Goal: Information Seeking & Learning: Find specific fact

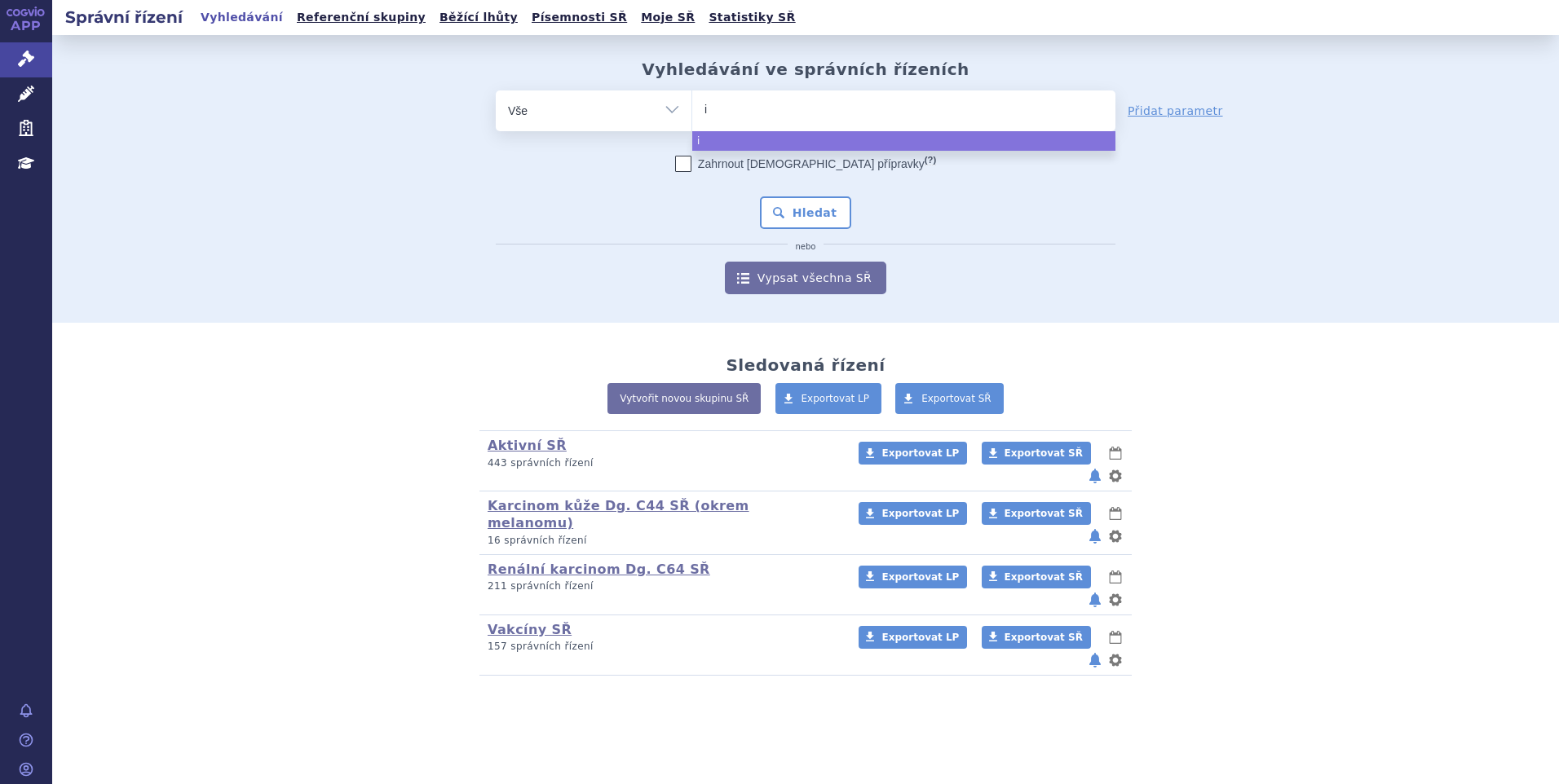
select select
type input "iqi"
type input "iqir"
type input "iqirvo"
select select "iqirvo"
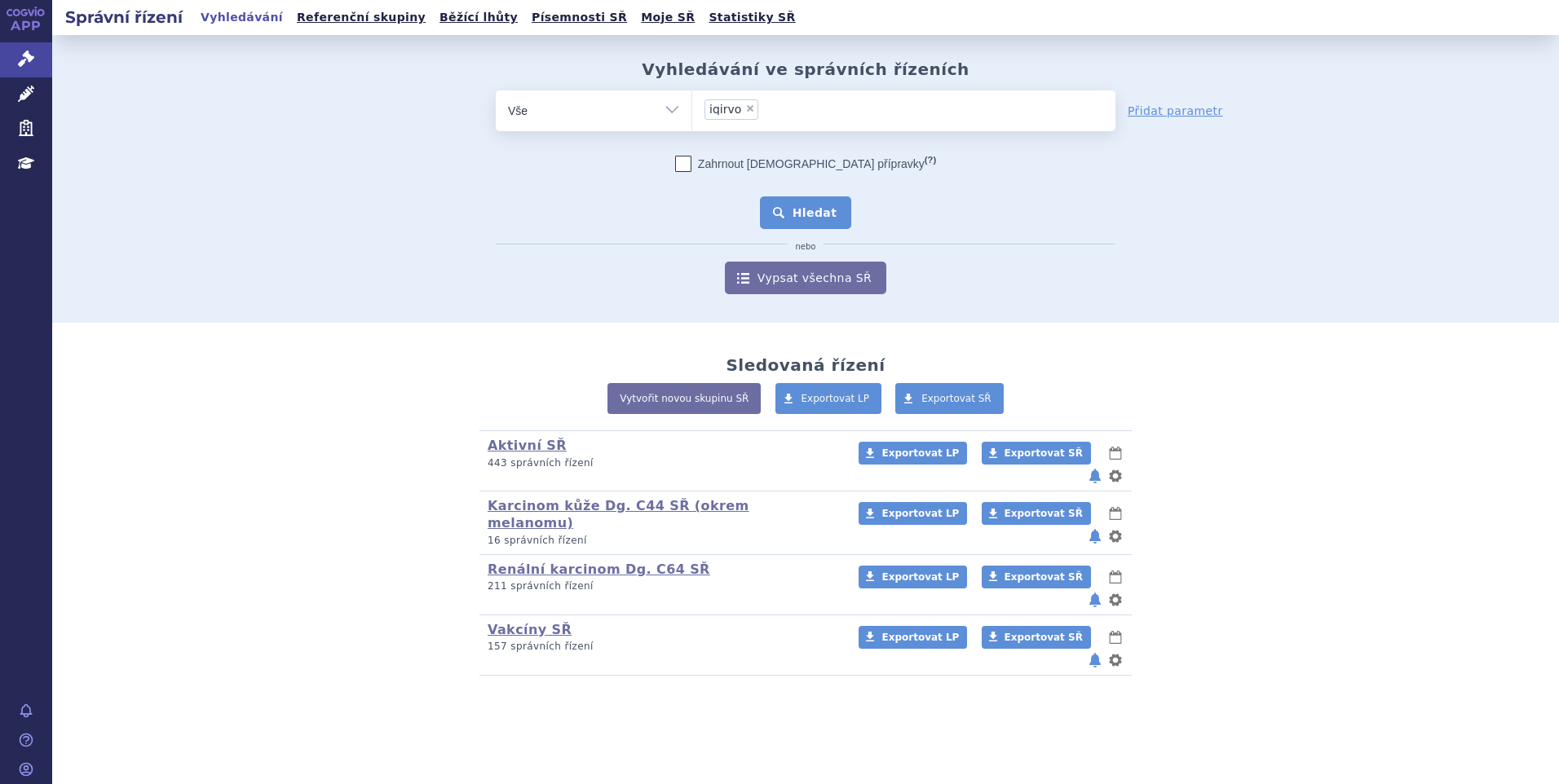
click at [796, 219] on button "Hledat" at bounding box center [805, 213] width 92 height 33
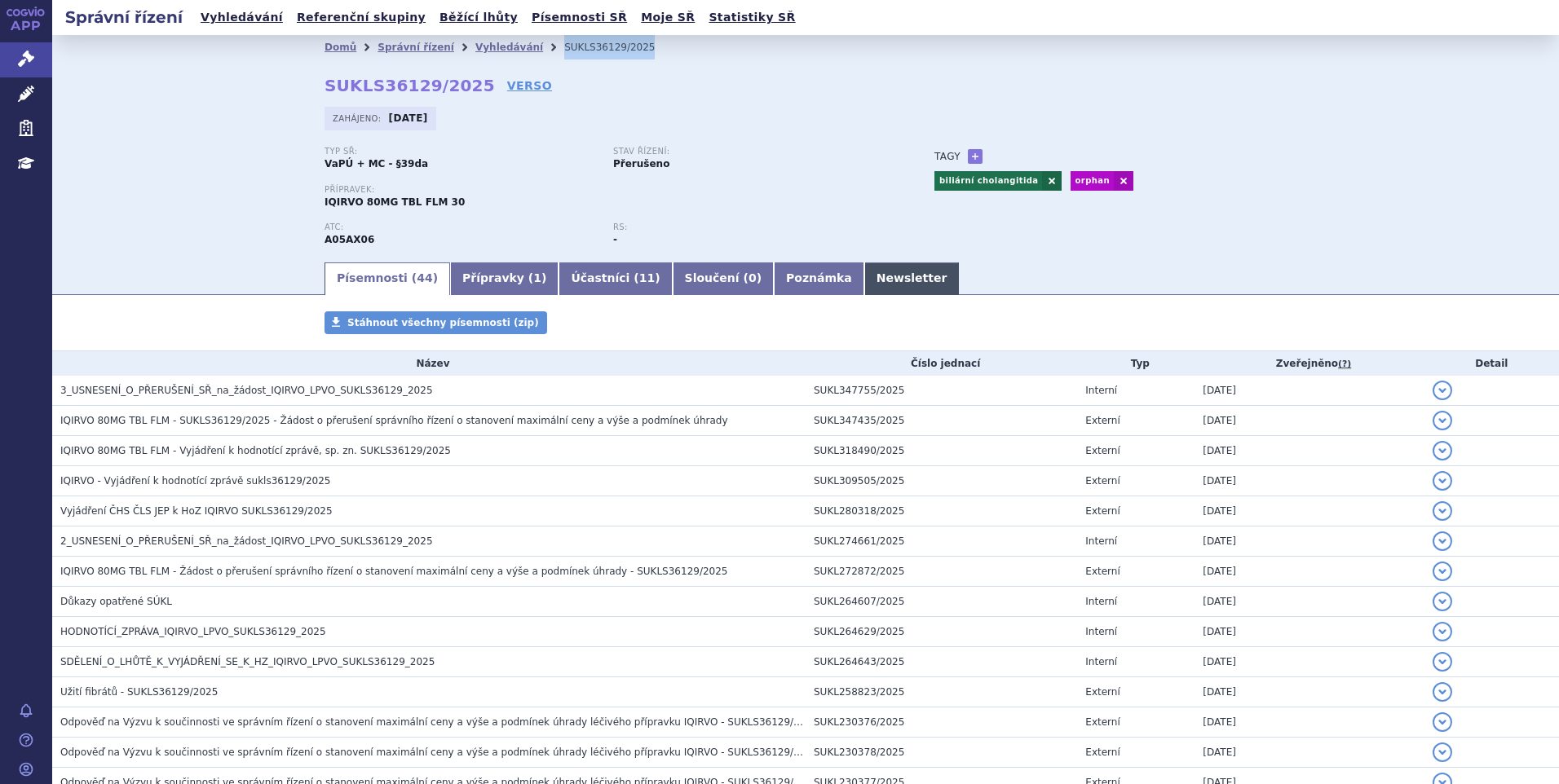
click at [864, 271] on link "Newsletter" at bounding box center [912, 279] width 96 height 33
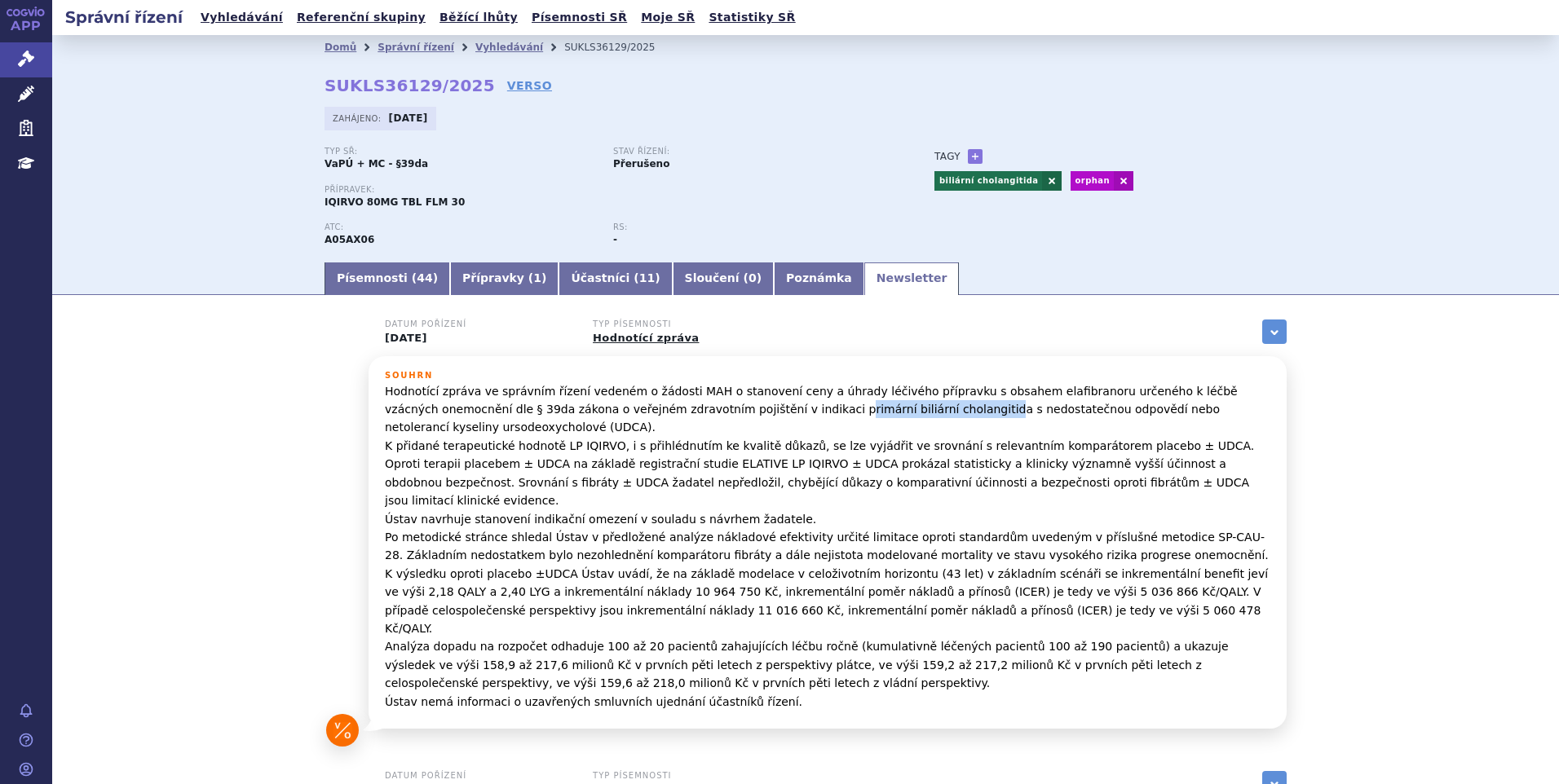
drag, startPoint x: 673, startPoint y: 411, endPoint x: 811, endPoint y: 413, distance: 138.0
click at [811, 413] on p "Hodnotící zpráva ve správním řízení vedeném o žádosti MAH o stanovení ceny a úh…" at bounding box center [828, 547] width 885 height 329
drag, startPoint x: 813, startPoint y: 408, endPoint x: 667, endPoint y: 416, distance: 146.2
click at [667, 416] on p "Hodnotící zpráva ve správním řízení vedeném o žádosti MAH o stanovení ceny a úh…" at bounding box center [828, 547] width 885 height 329
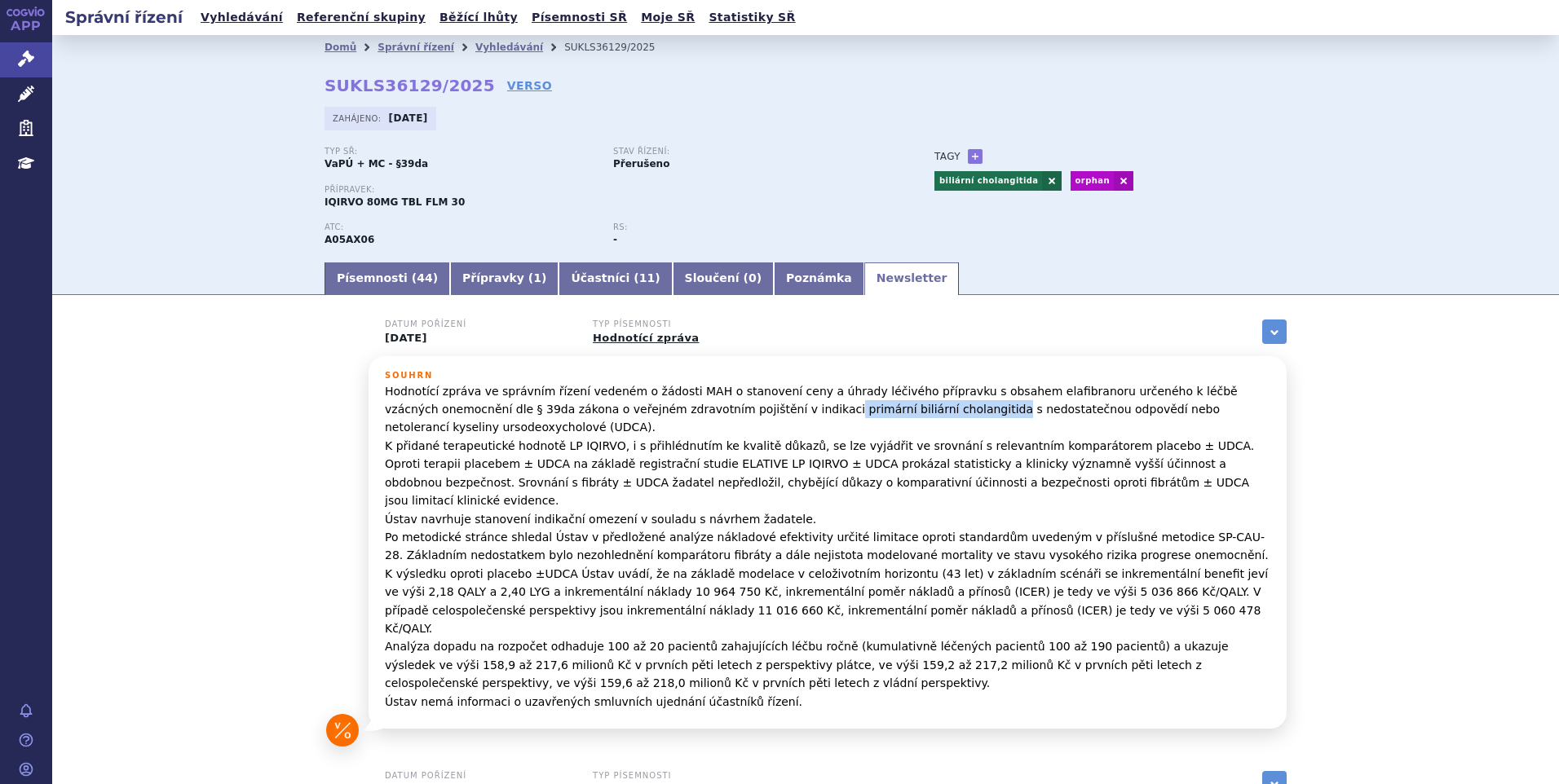
copy p "primární biliární cholangitida"
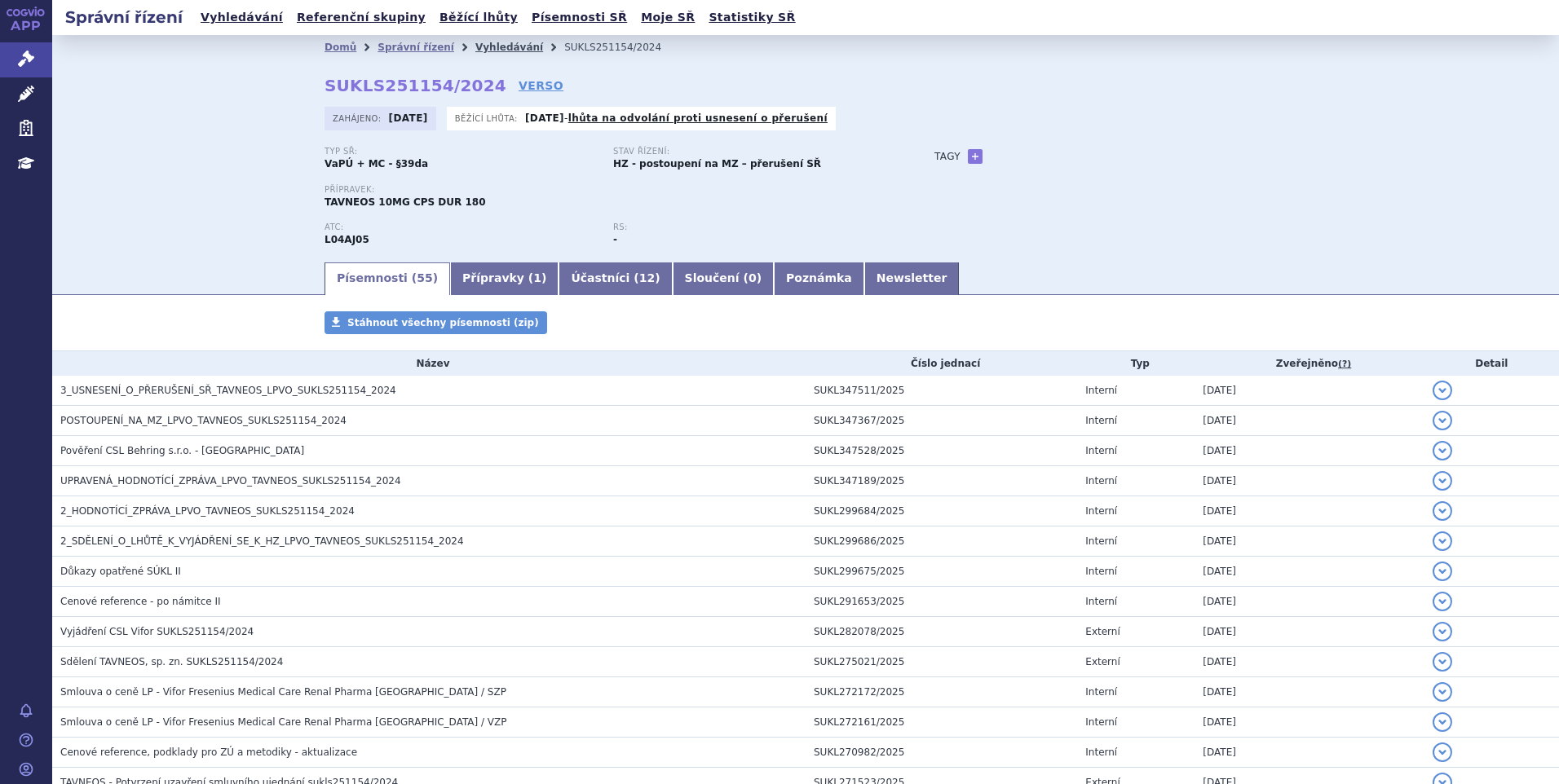
click at [476, 47] on link "Vyhledávání" at bounding box center [509, 47] width 68 height 12
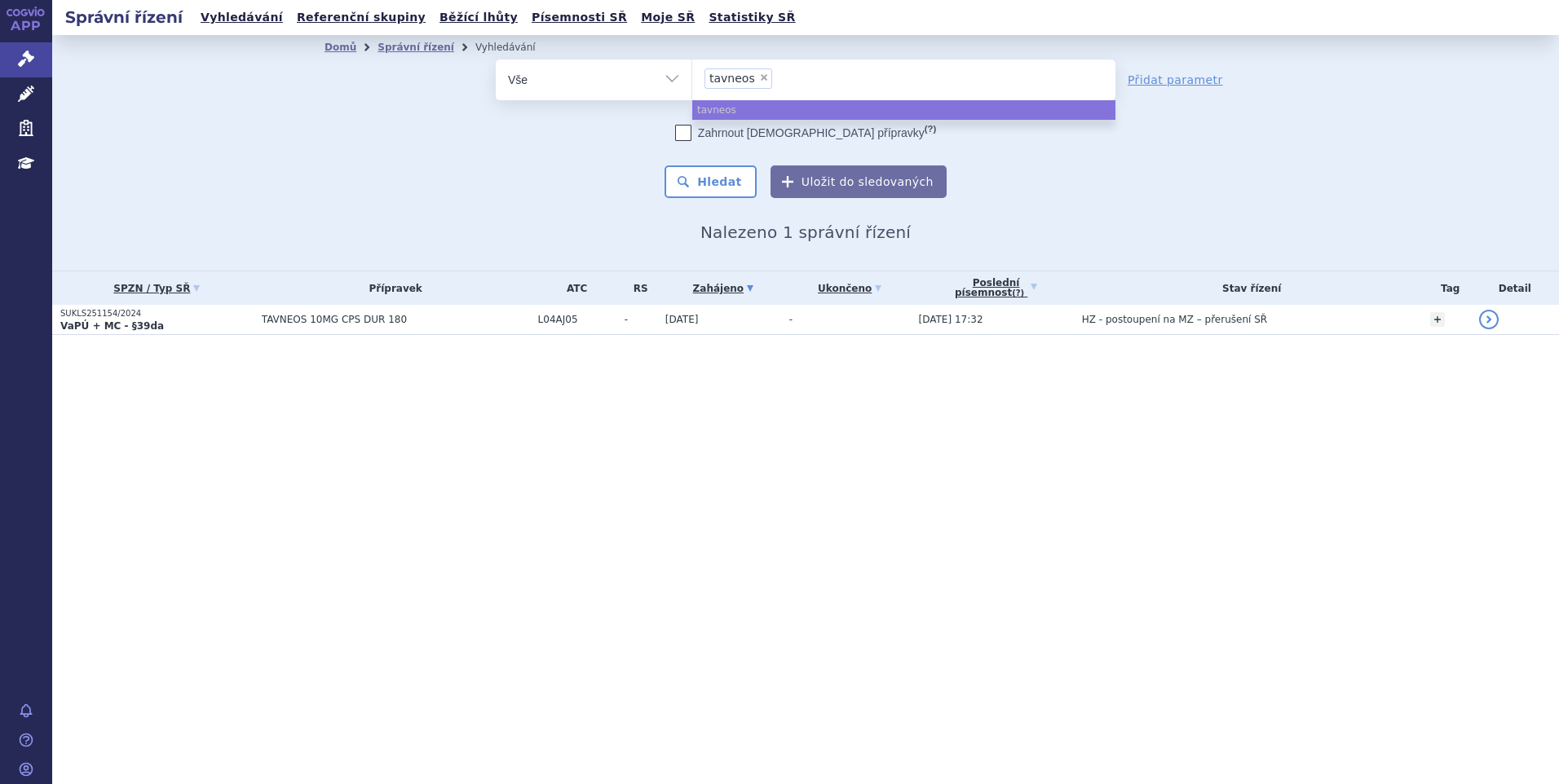
click at [759, 78] on span "×" at bounding box center [764, 77] width 10 height 10
click at [692, 78] on select "tavneos" at bounding box center [691, 78] width 1 height 41
select select
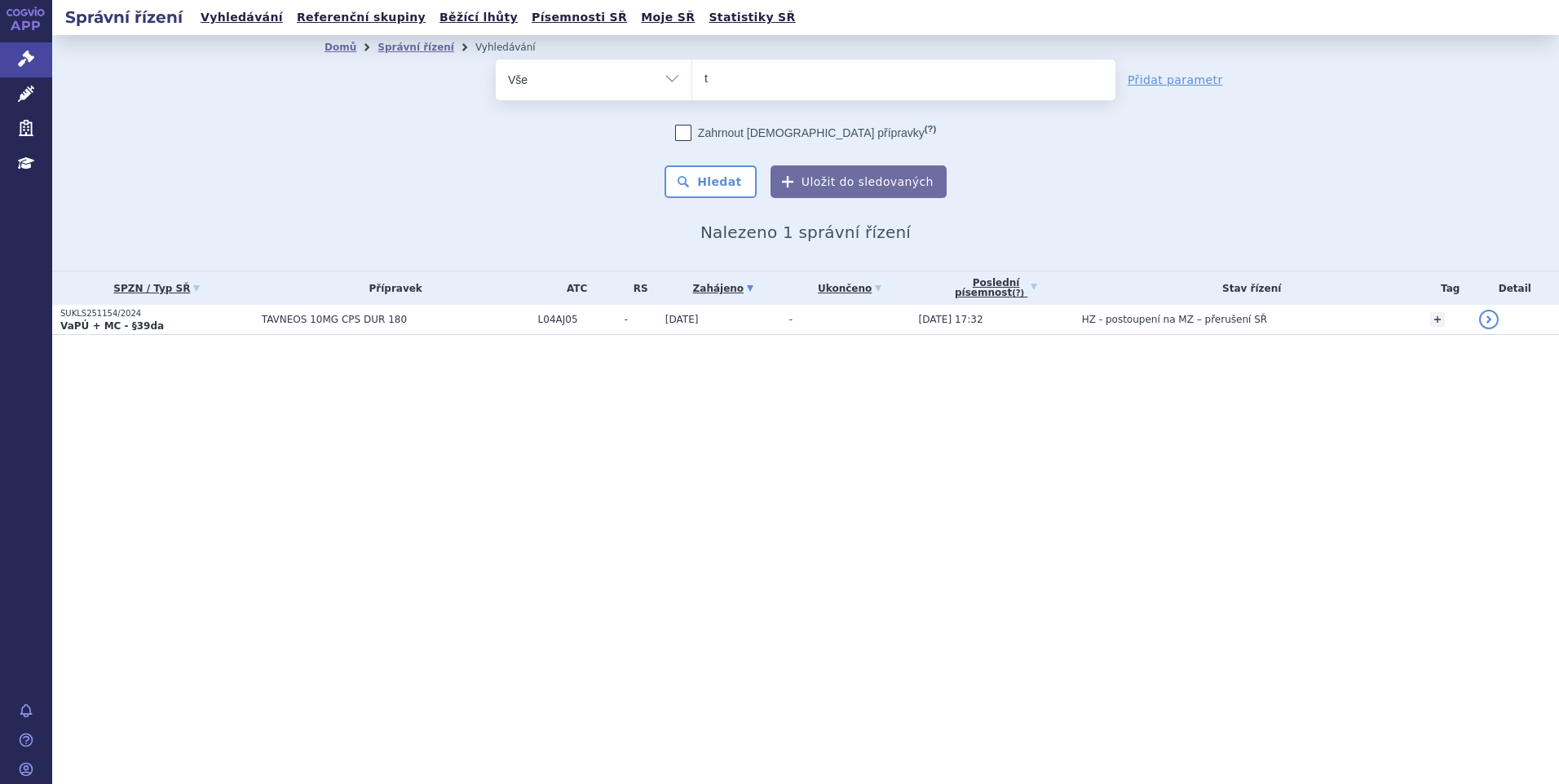
type input "tr"
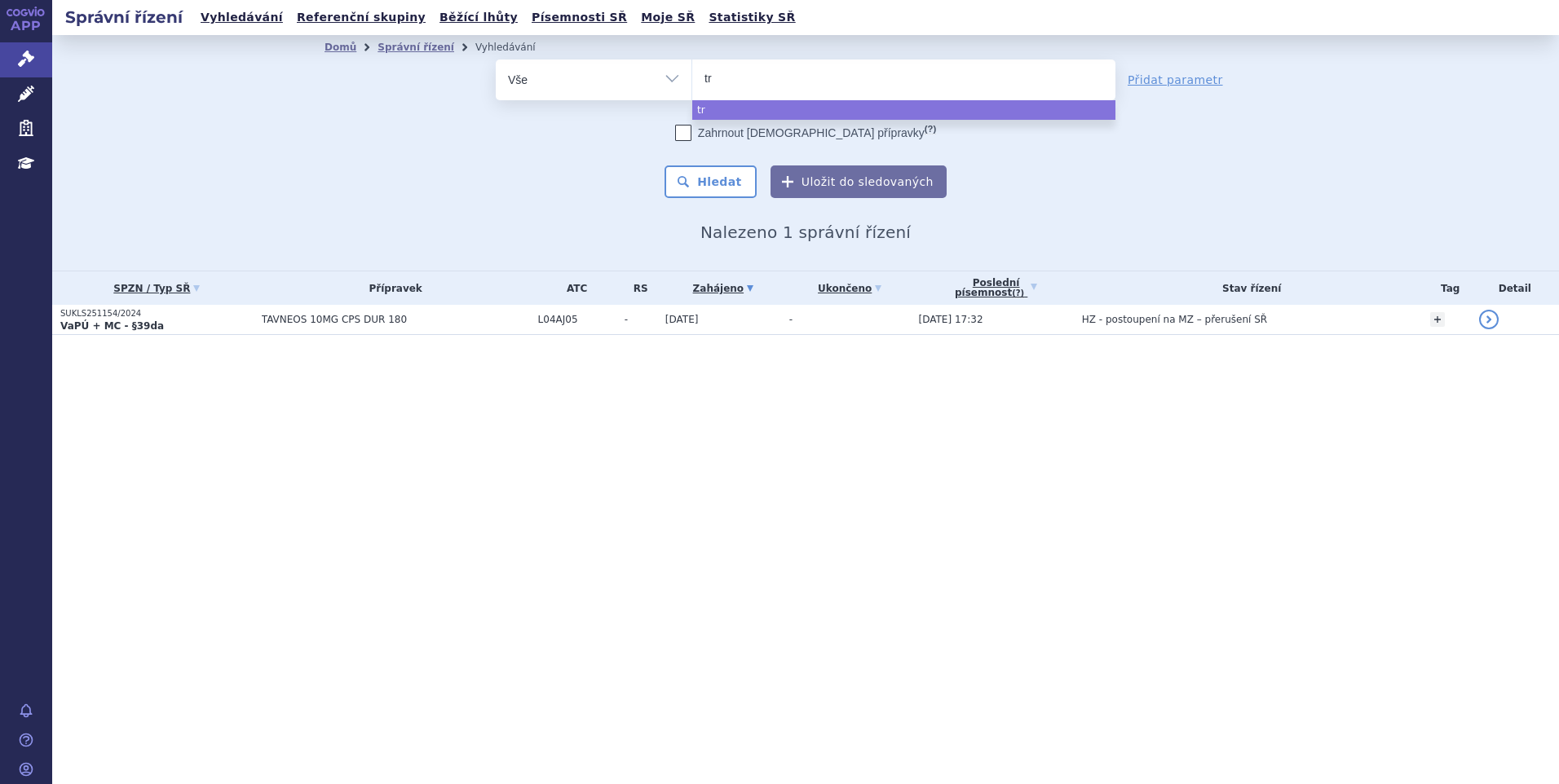
type input "tre"
type input "trem"
type input "tremfy"
type input "[MEDICAL_DATA]"
select select "[MEDICAL_DATA]"
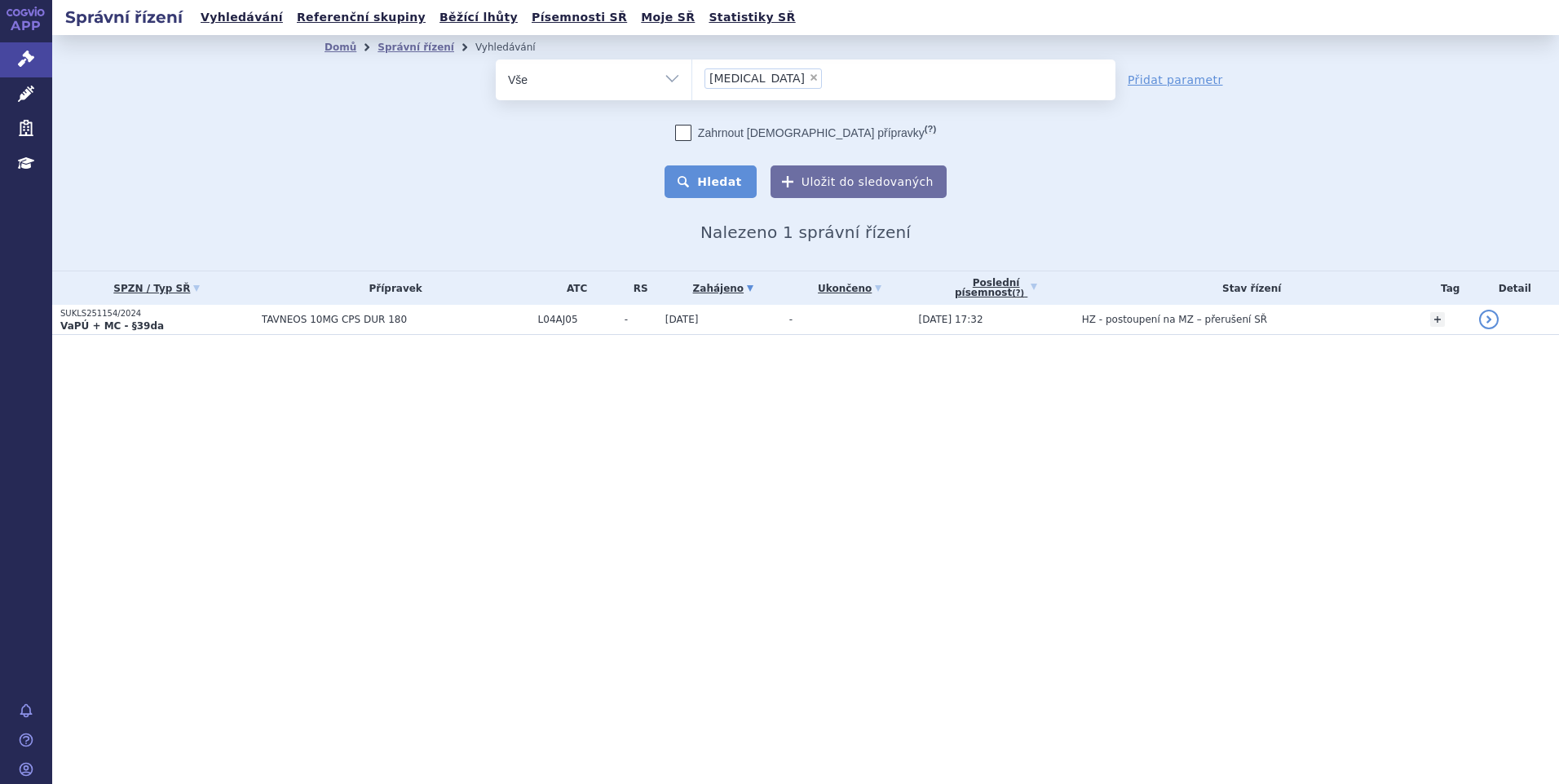
click at [721, 189] on button "Hledat" at bounding box center [710, 182] width 92 height 33
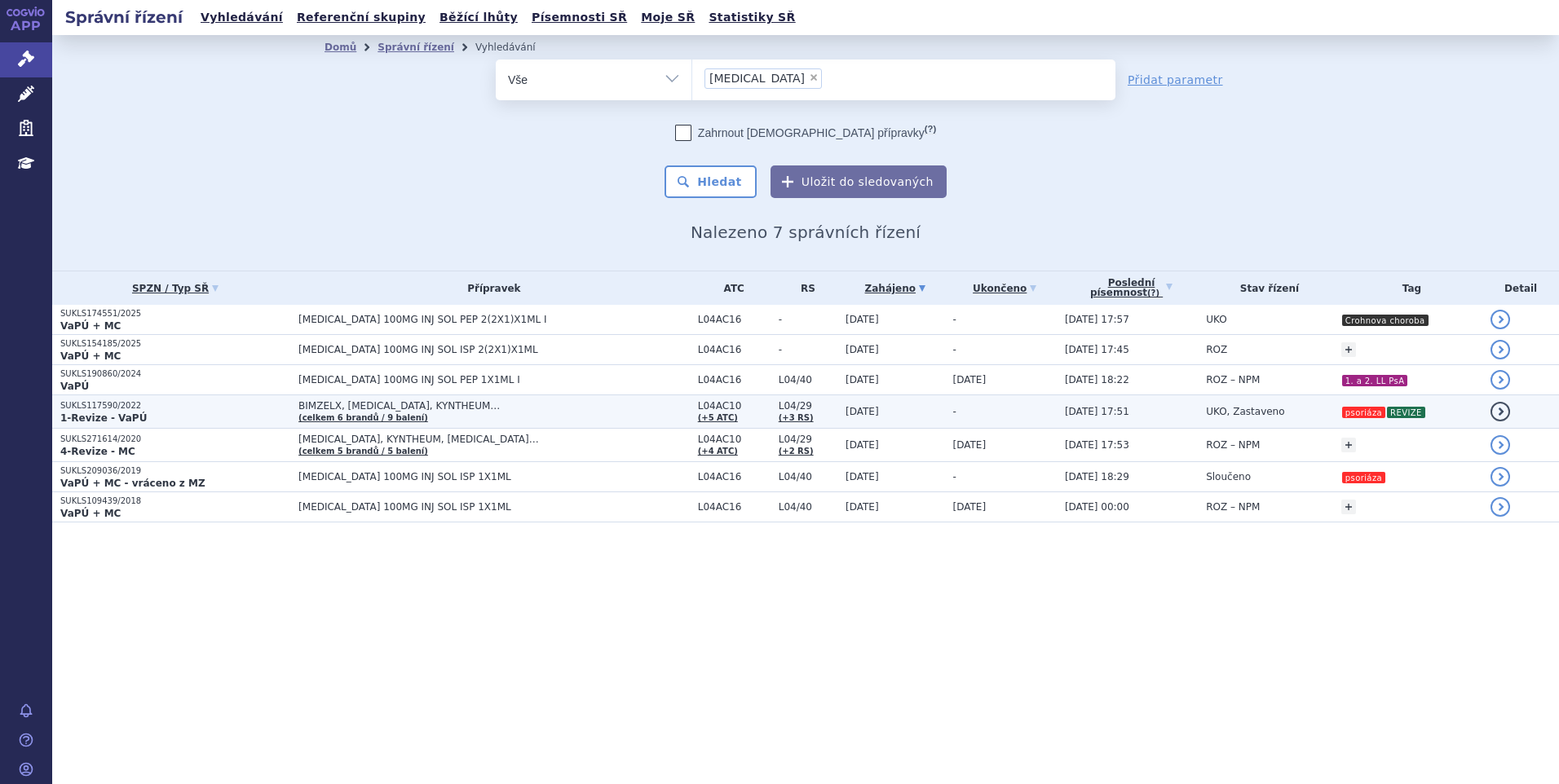
click at [1011, 409] on td "-" at bounding box center [1000, 412] width 111 height 34
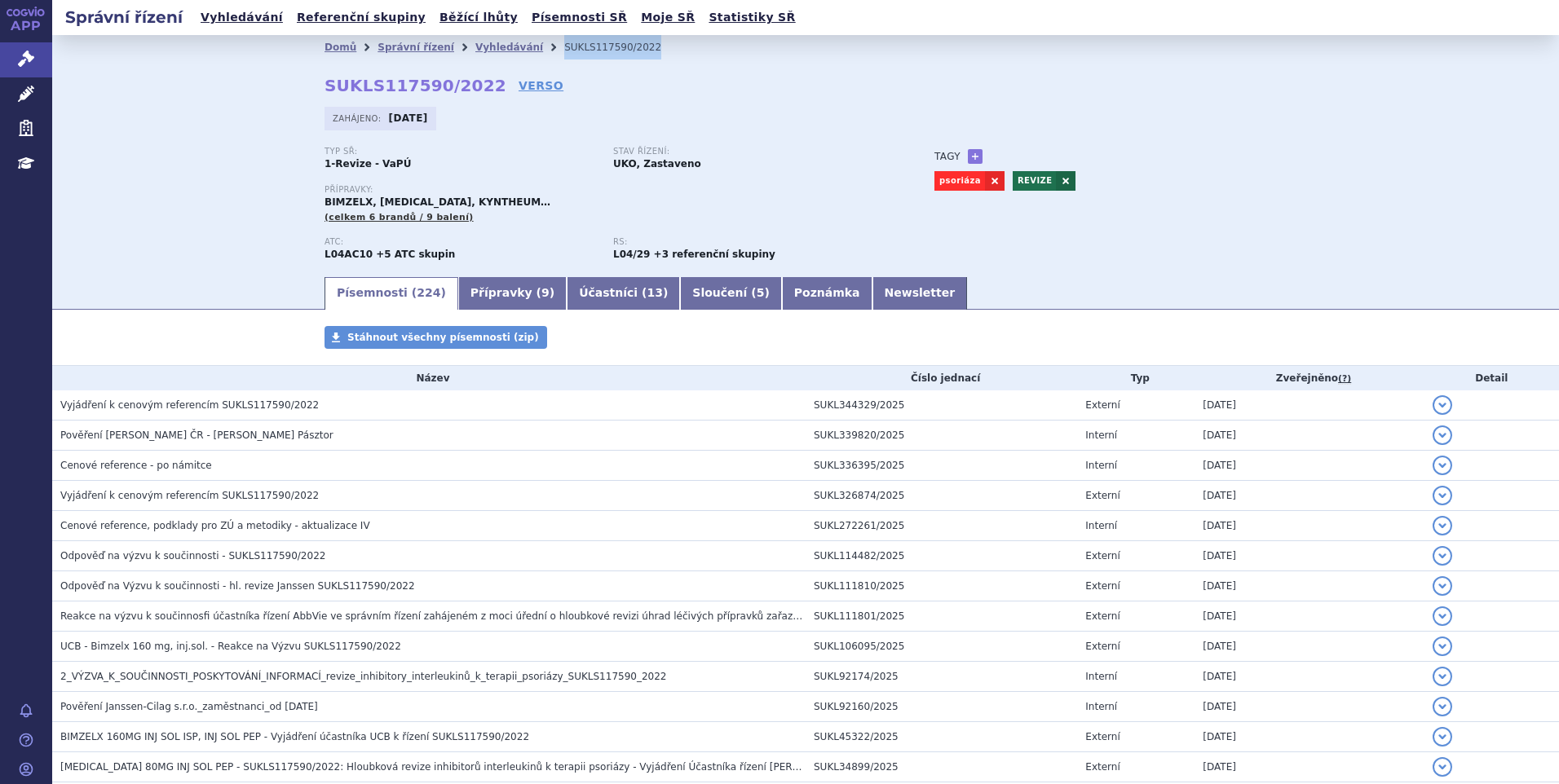
drag, startPoint x: 626, startPoint y: 53, endPoint x: 530, endPoint y: 54, distance: 96.0
click at [564, 54] on li "SUKLS117590/2022" at bounding box center [623, 47] width 119 height 25
copy li "SUKLS117590/2022"
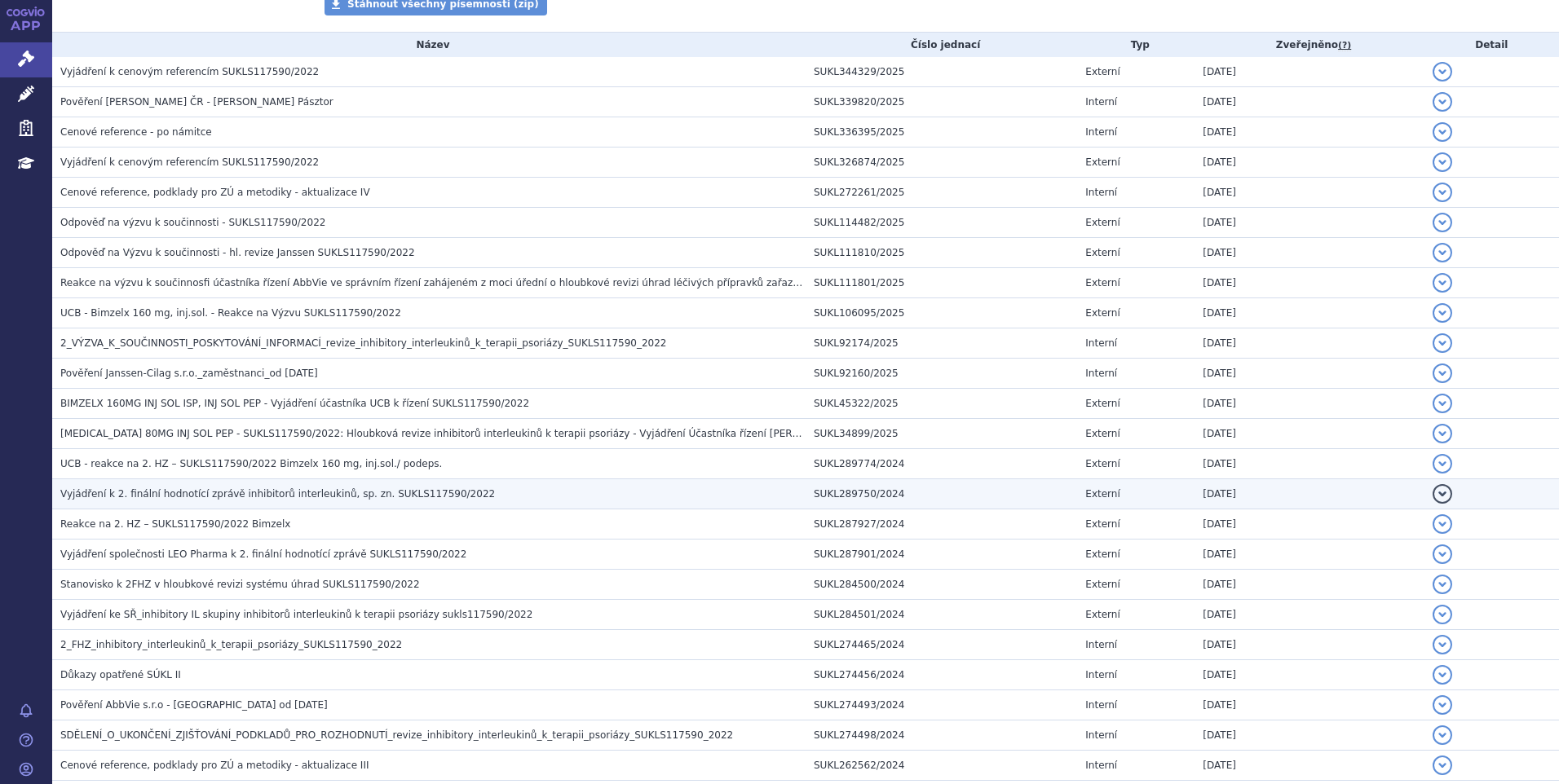
scroll to position [408, 0]
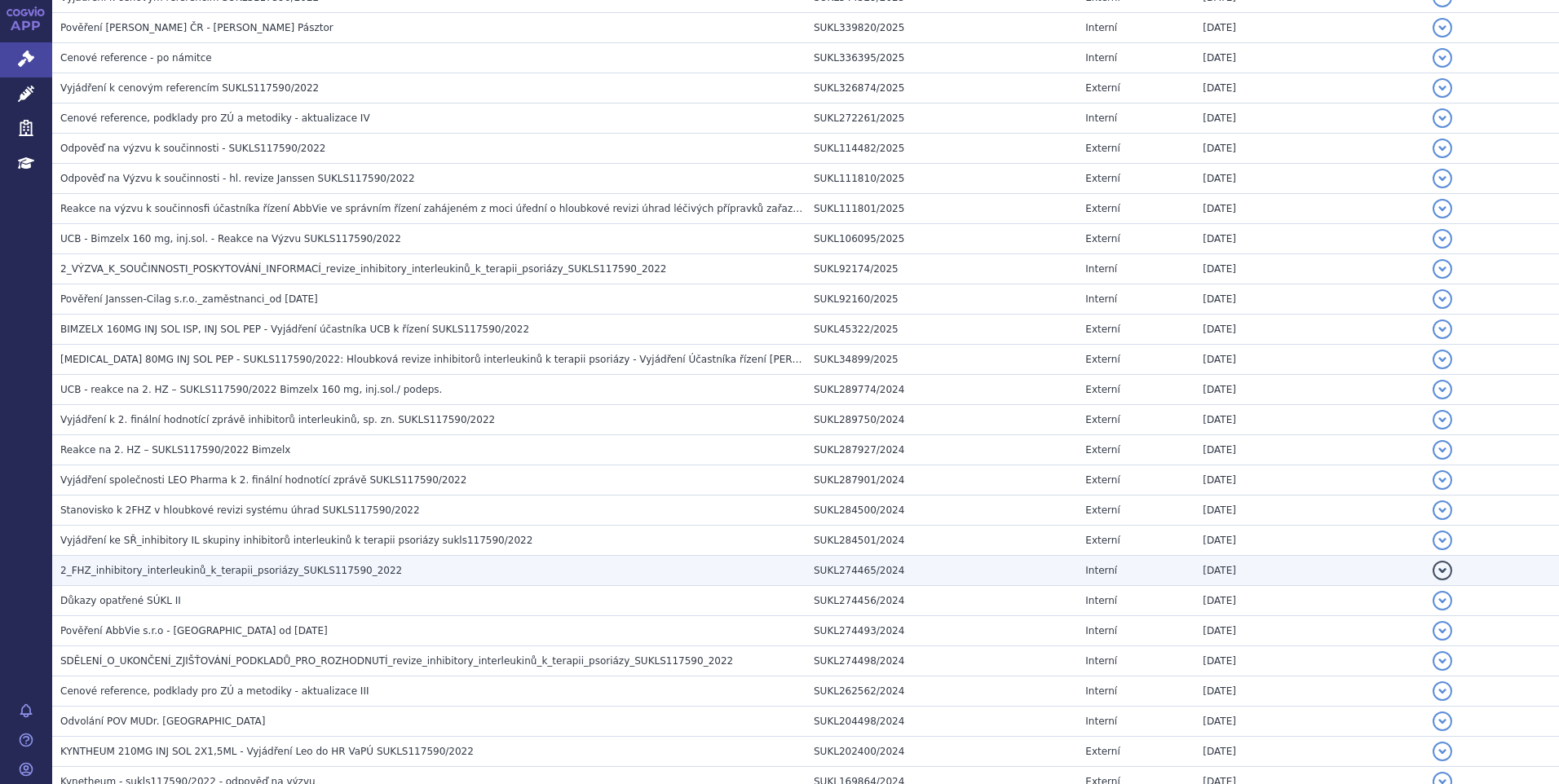
click at [148, 570] on span "2_FHZ_inhibitory_interleukinů_k_terapii_psoriázy_SUKLS117590_2022" at bounding box center [231, 570] width 341 height 12
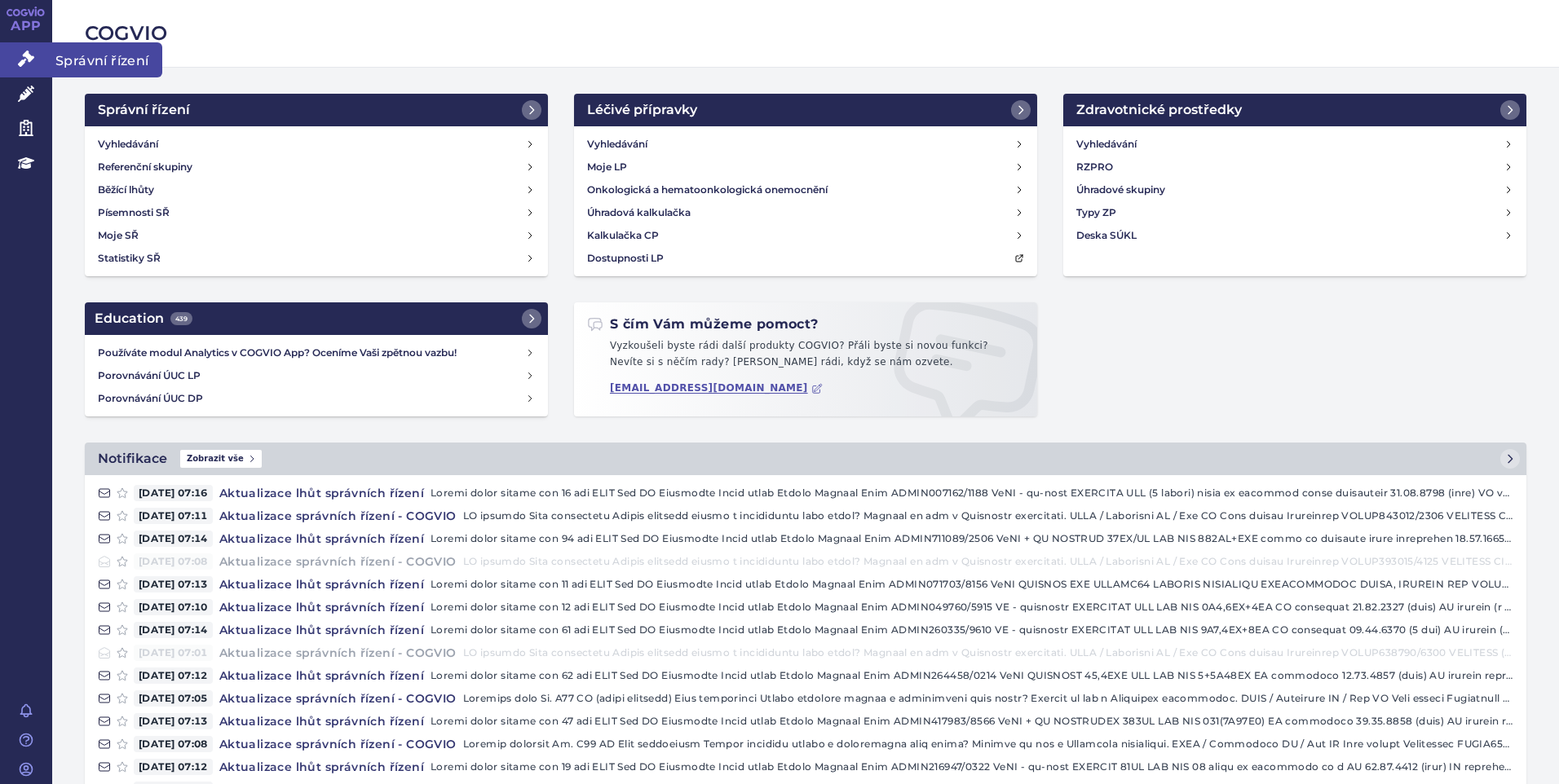
drag, startPoint x: 12, startPoint y: 51, endPoint x: 51, endPoint y: 57, distance: 39.5
click at [15, 52] on link "Správní řízení" at bounding box center [26, 59] width 52 height 35
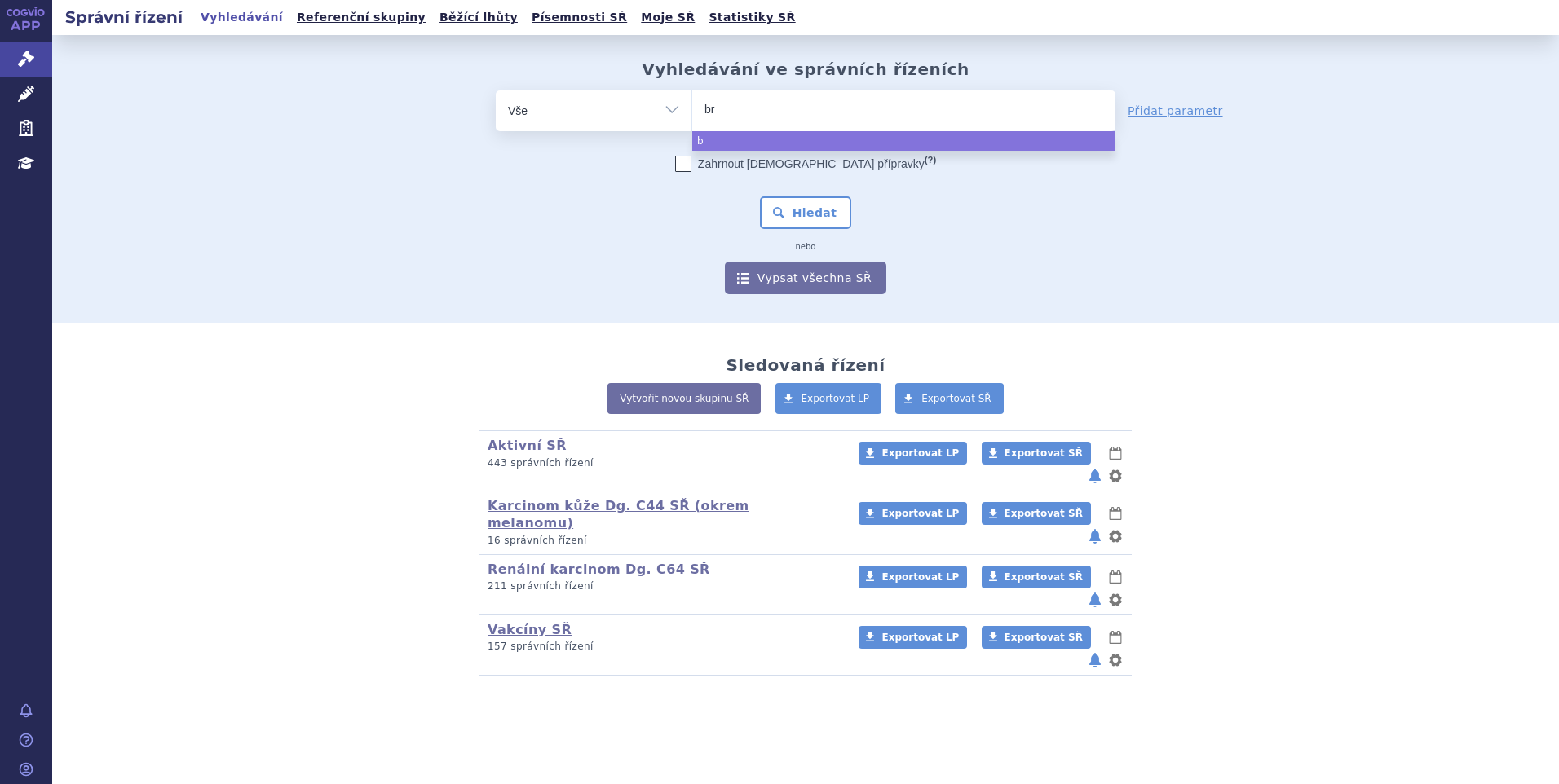
type input "bra"
type input "braf"
type input "braft"
type input "brafto"
type input "[MEDICAL_DATA]"
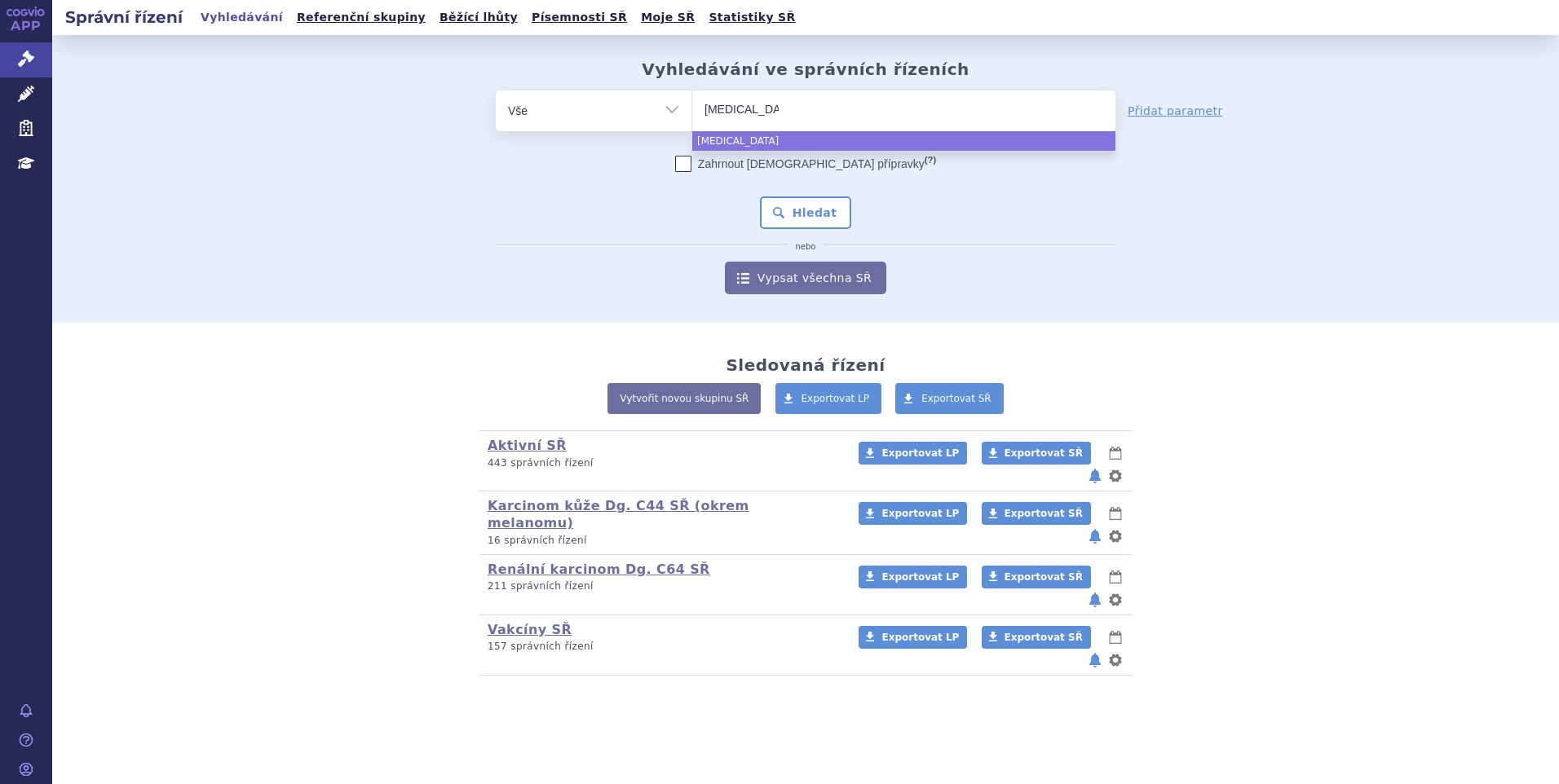
select select "[MEDICAL_DATA]"
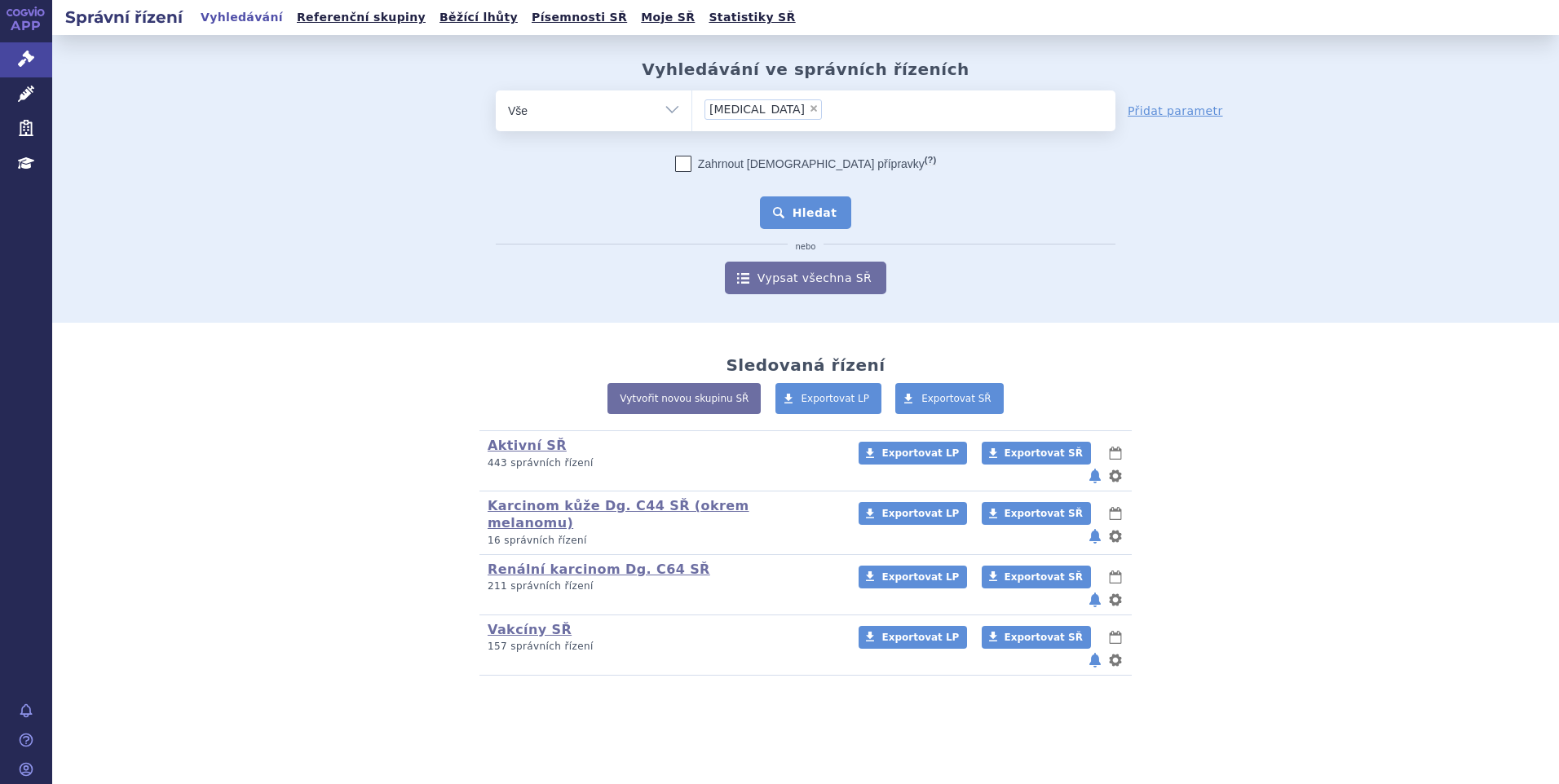
click at [806, 211] on button "Hledat" at bounding box center [805, 213] width 92 height 33
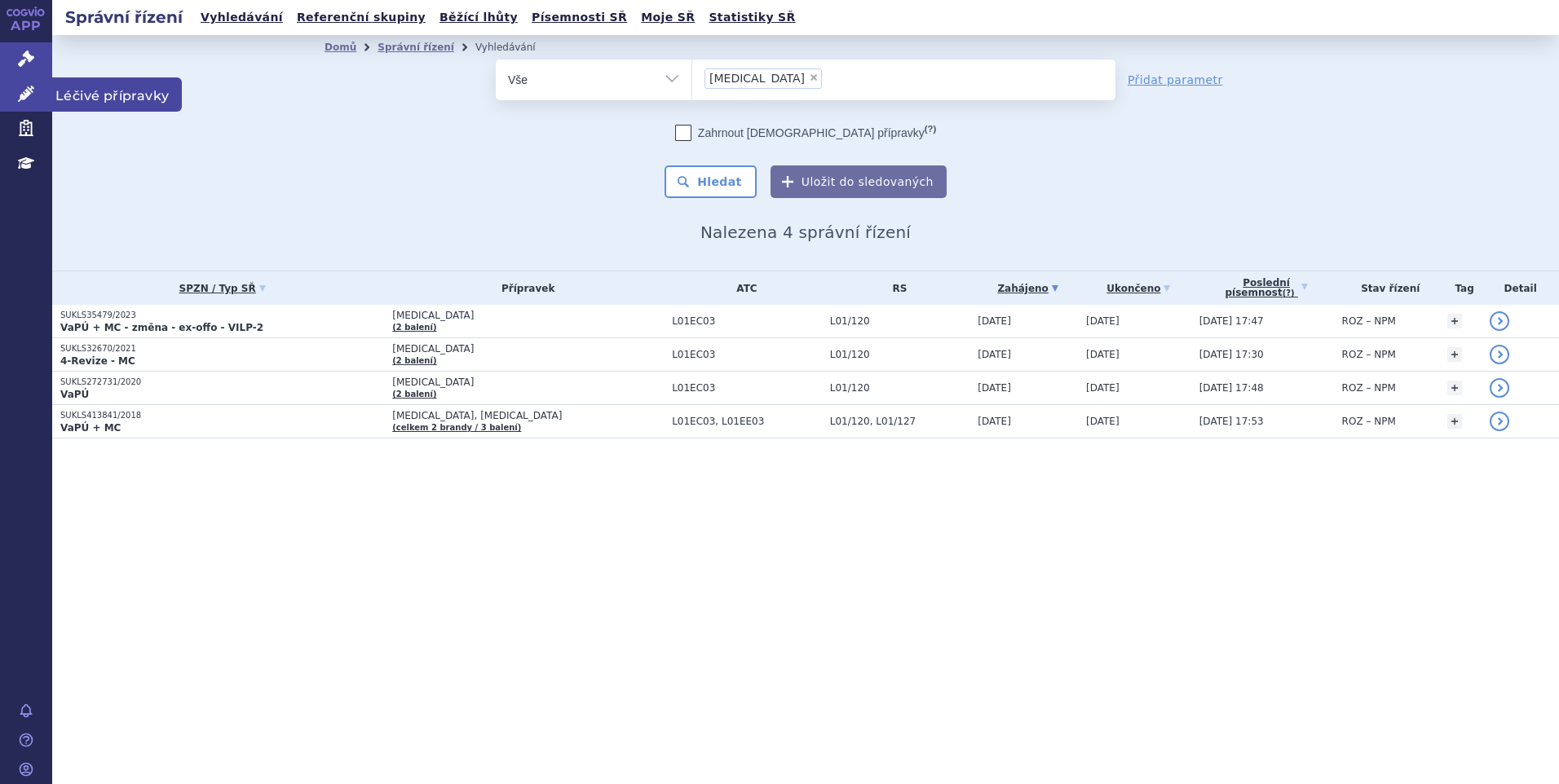
click at [25, 95] on icon at bounding box center [26, 94] width 16 height 16
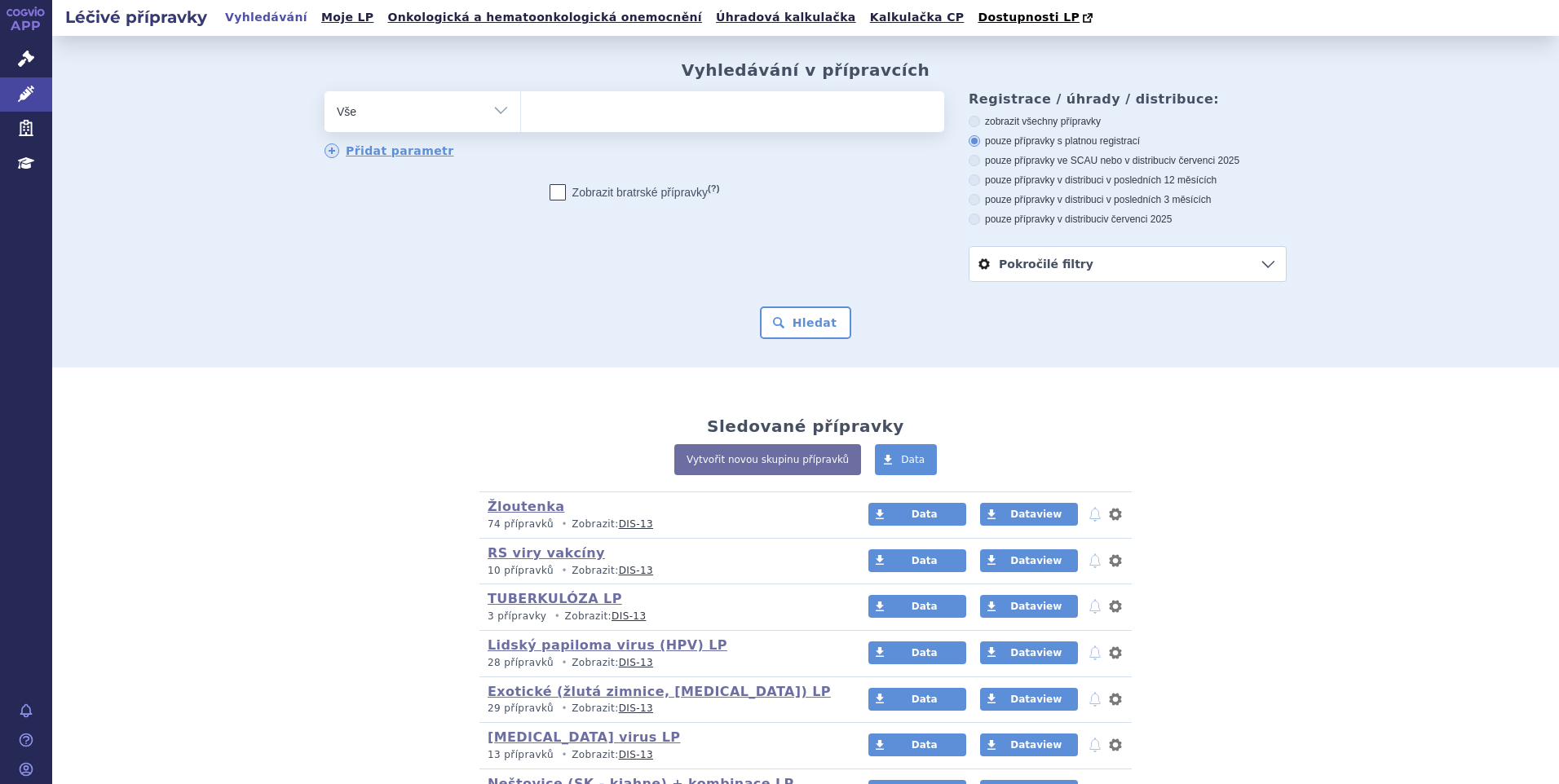
click at [627, 111] on ul at bounding box center [733, 109] width 424 height 35
click at [521, 111] on select at bounding box center [520, 110] width 1 height 41
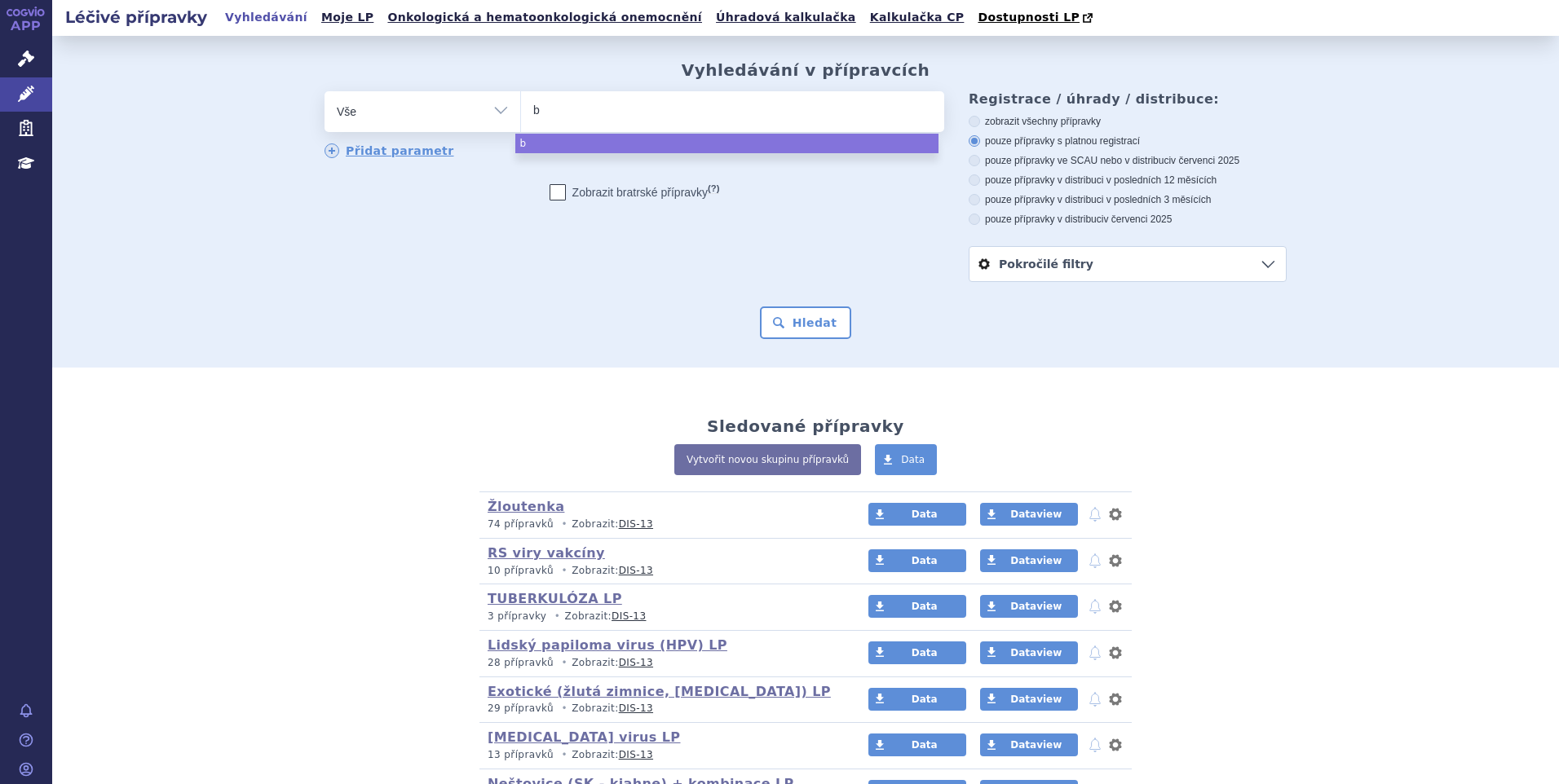
type input "br"
type input "bra"
type input "braf"
type input "braft"
type input "brafto"
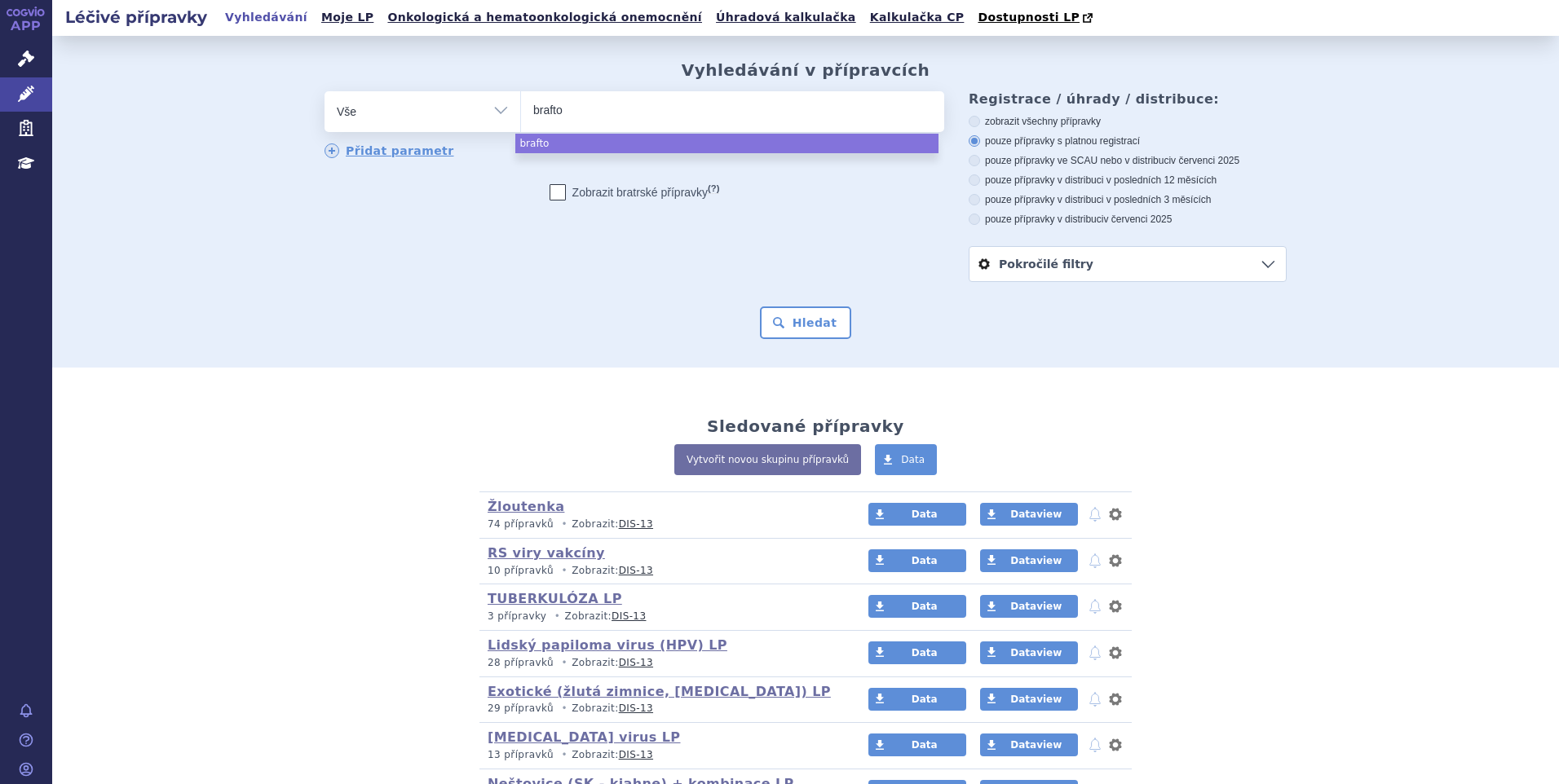
type input "braftov"
type input "braftovi"
select select "braftovi"
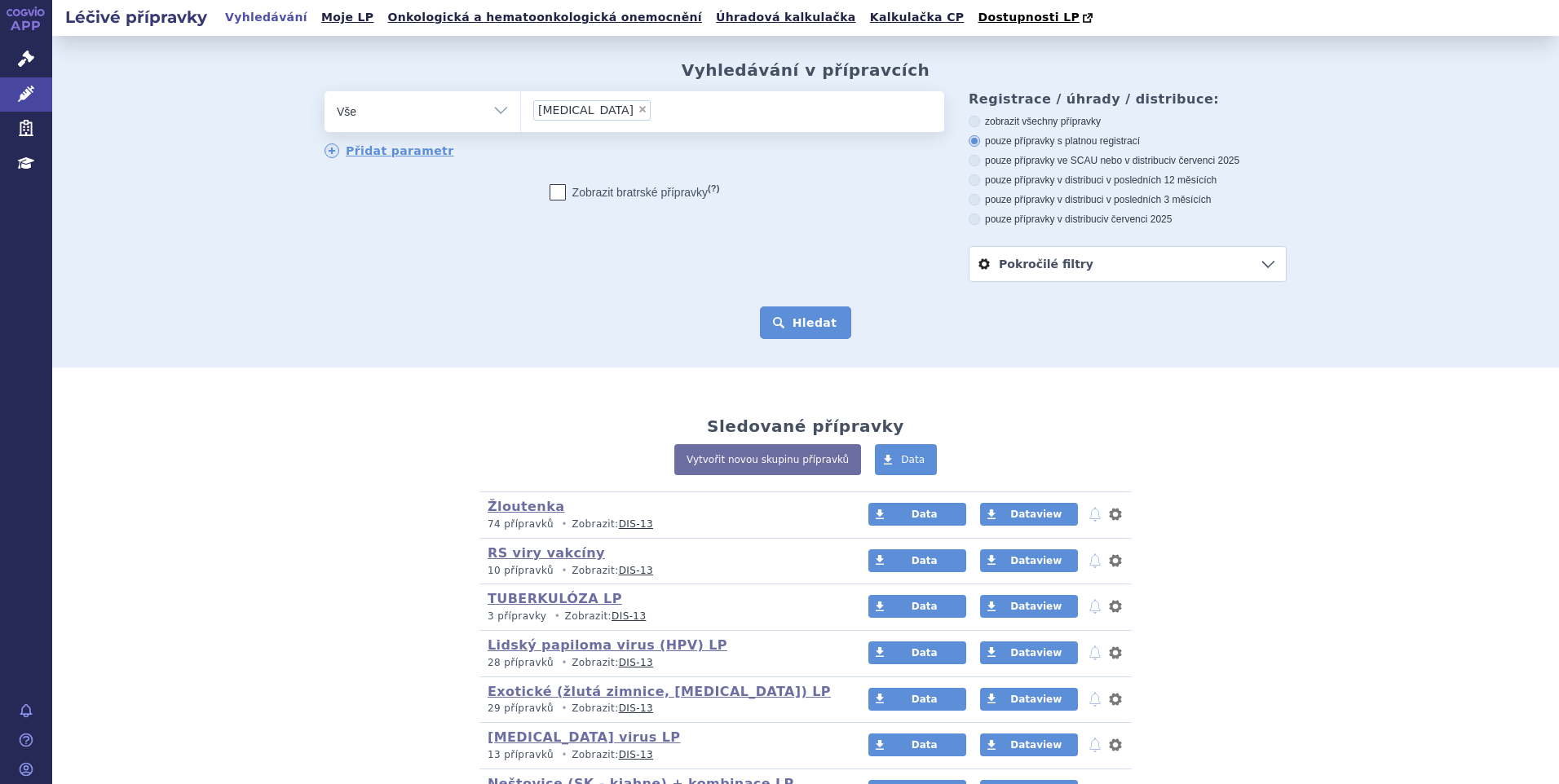
click at [805, 332] on button "Hledat" at bounding box center [805, 323] width 92 height 33
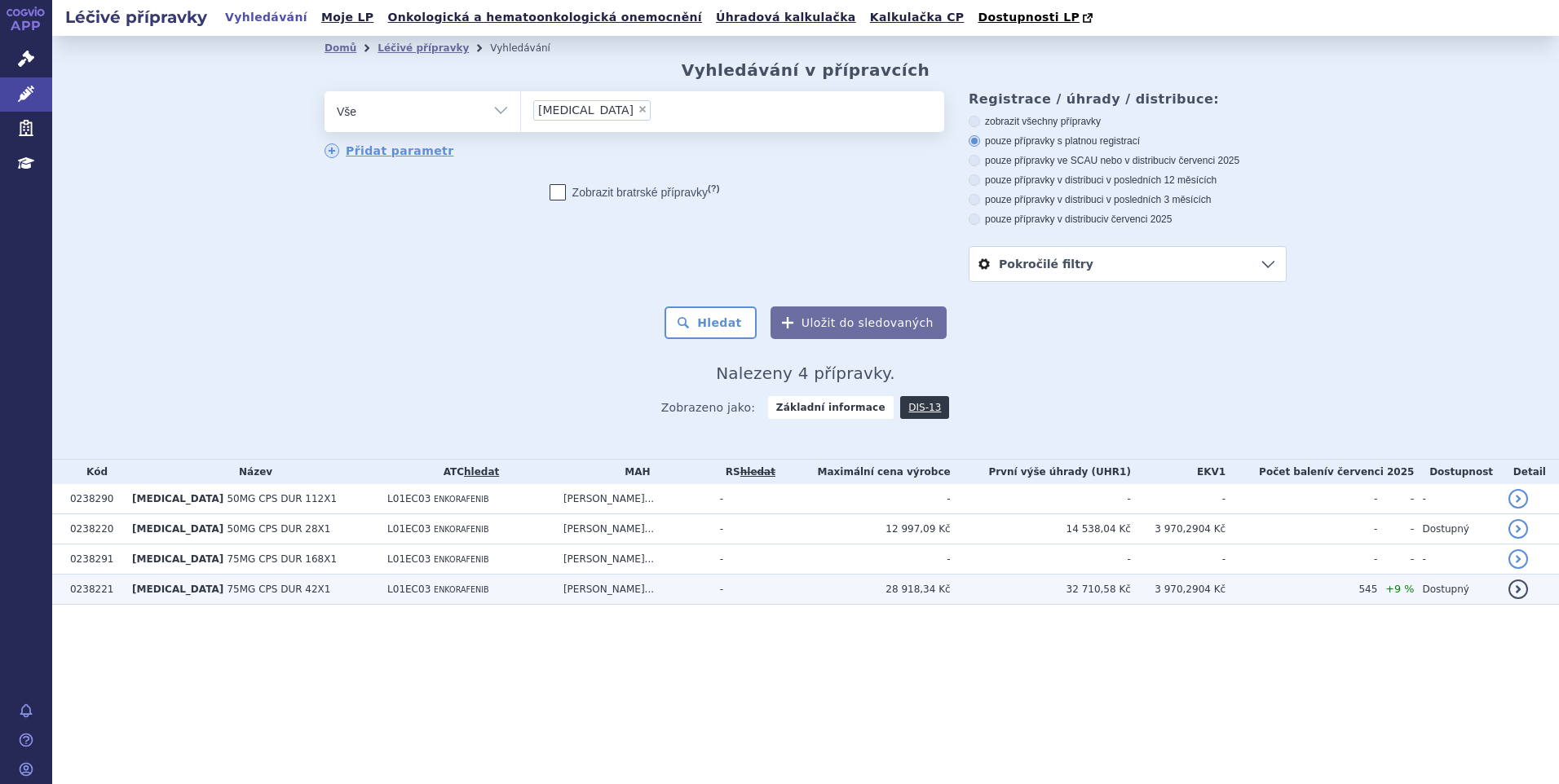
click at [470, 584] on td "L01EC03 ENKORAFENIB" at bounding box center [466, 590] width 176 height 30
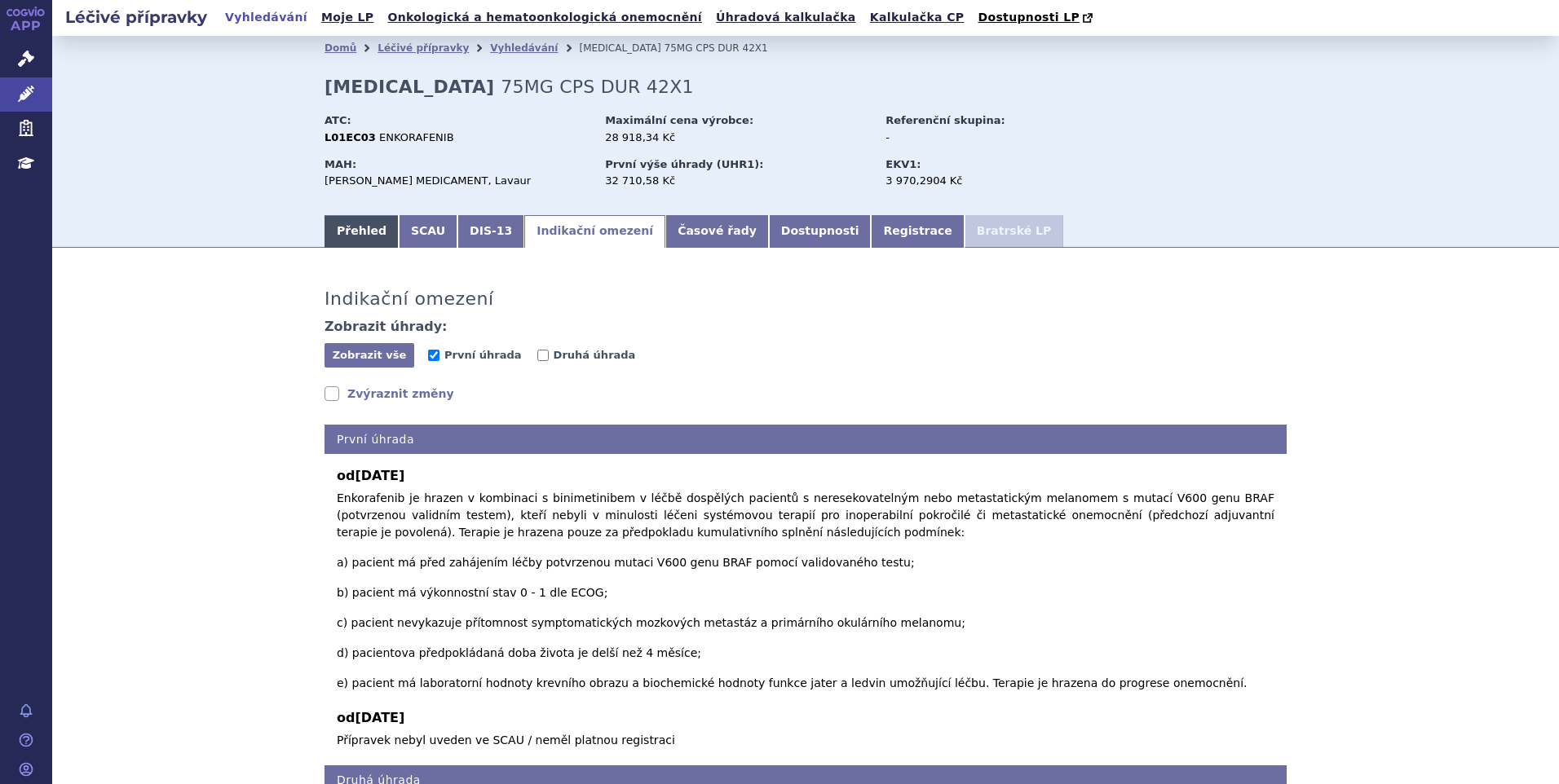
click at [346, 225] on link "Přehled" at bounding box center [361, 232] width 74 height 33
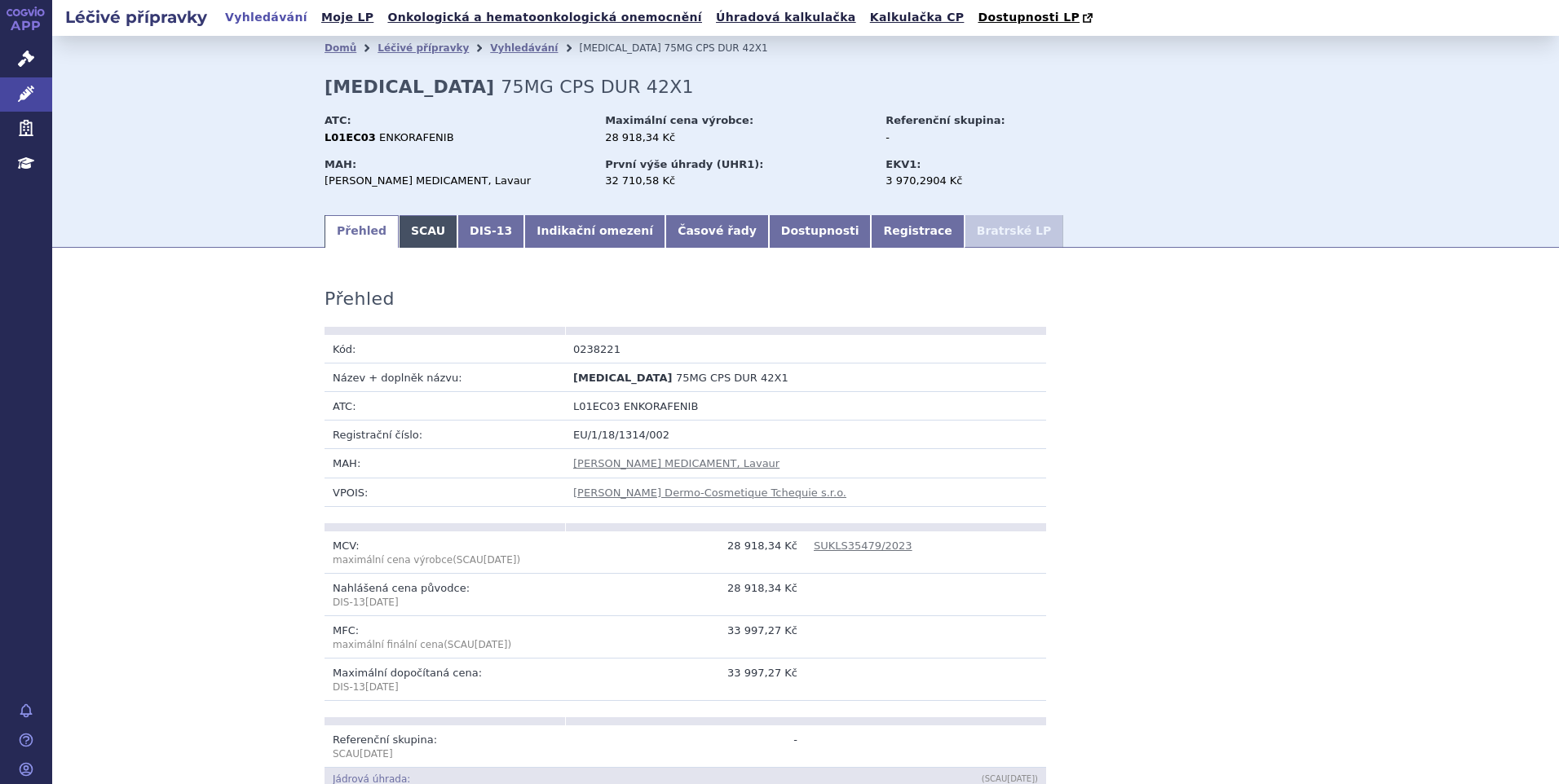
click at [421, 227] on link "SCAU" at bounding box center [428, 232] width 58 height 33
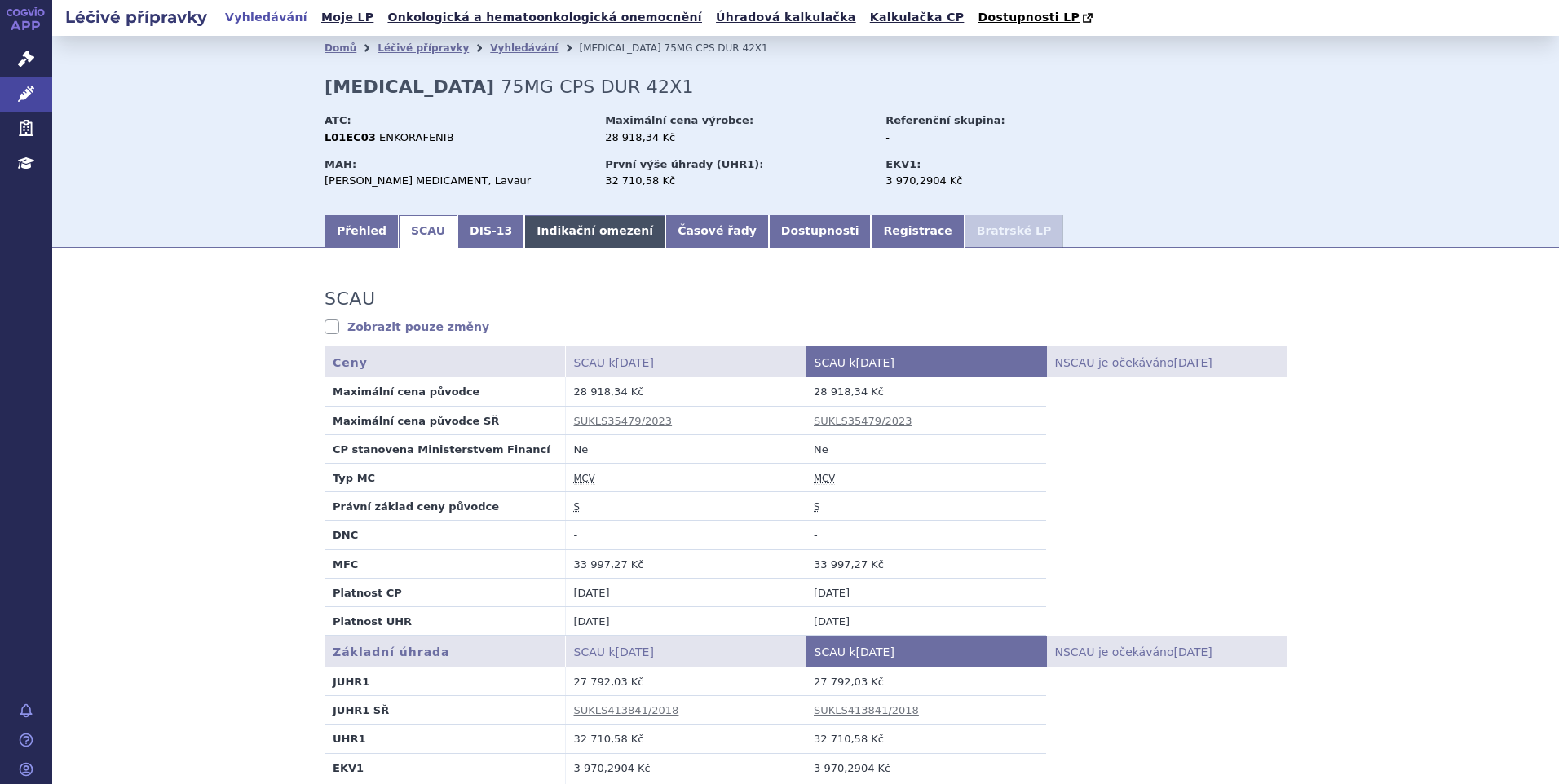
click at [570, 228] on link "Indikační omezení" at bounding box center [594, 232] width 141 height 33
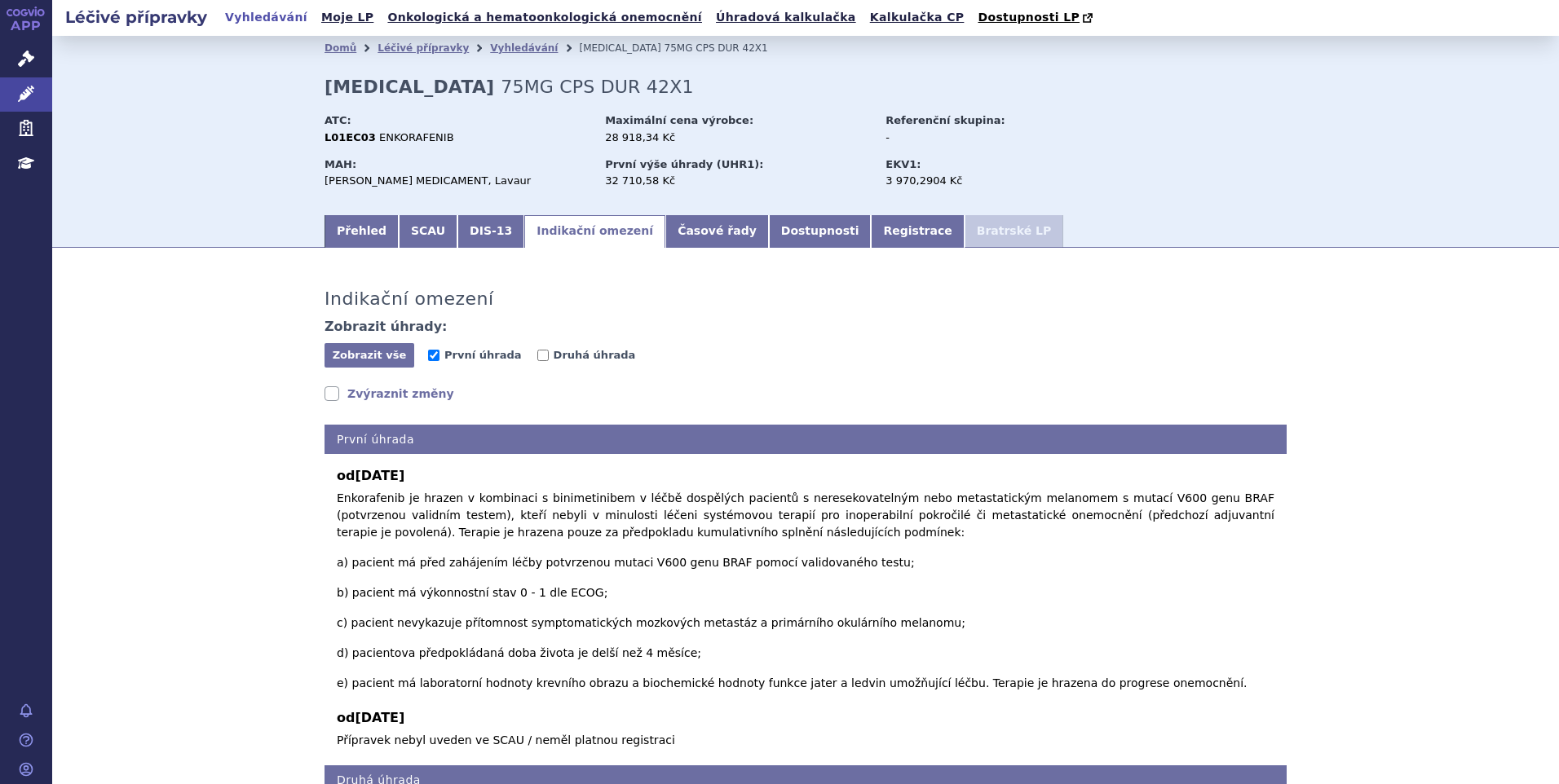
scroll to position [47, 0]
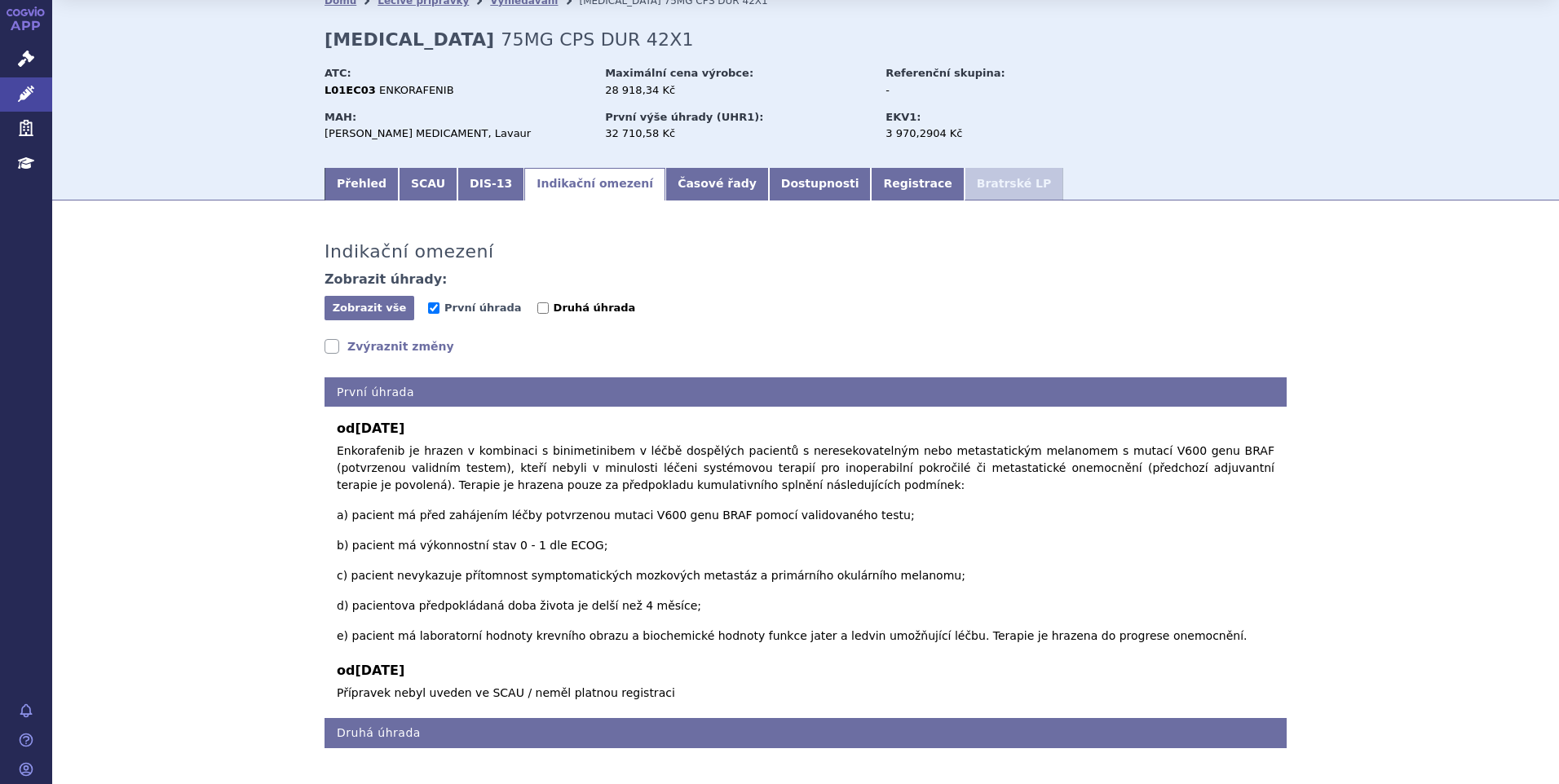
click at [553, 307] on span "Druhá úhrada" at bounding box center [594, 307] width 82 height 12
click at [538, 307] on input "Druhá úhrada" at bounding box center [543, 308] width 12 height 12
checkbox input "true"
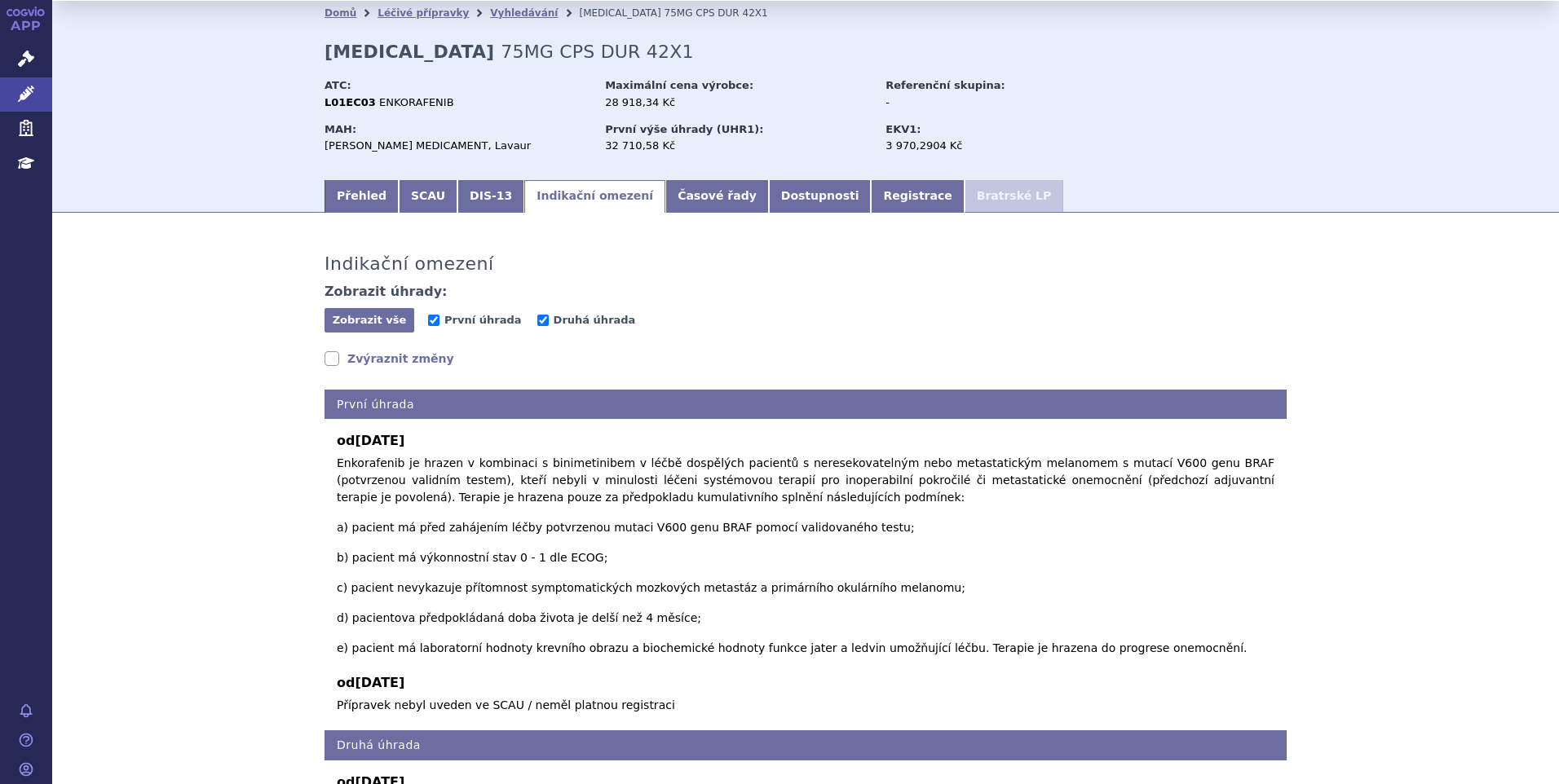
scroll to position [0, 0]
